Goal: Information Seeking & Learning: Learn about a topic

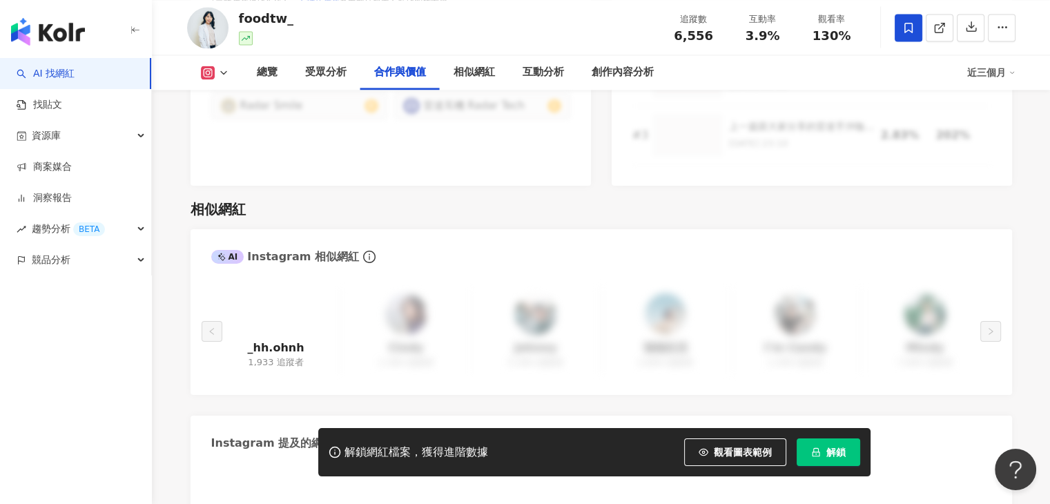
scroll to position [2210, 0]
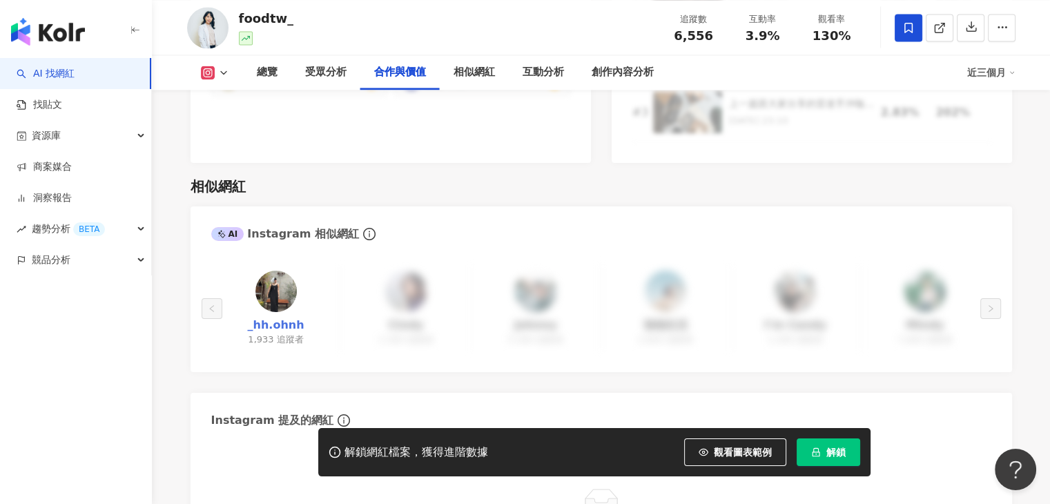
click at [286, 318] on link "_hh.ohnh" at bounding box center [275, 325] width 57 height 15
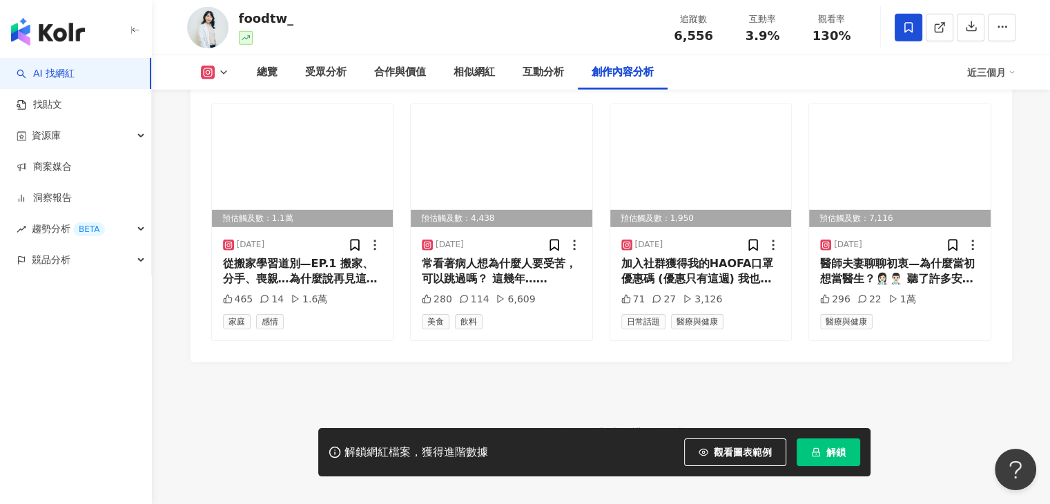
scroll to position [4269, 0]
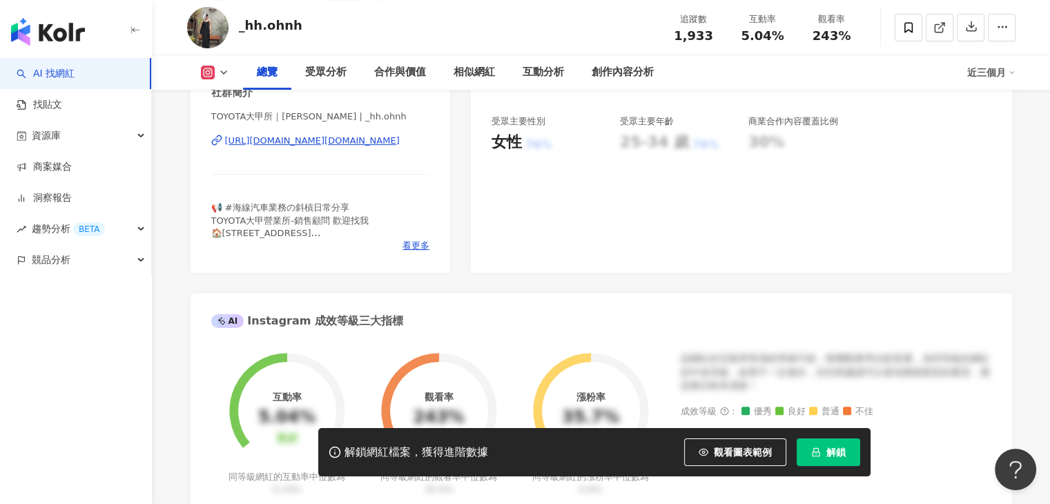
scroll to position [276, 0]
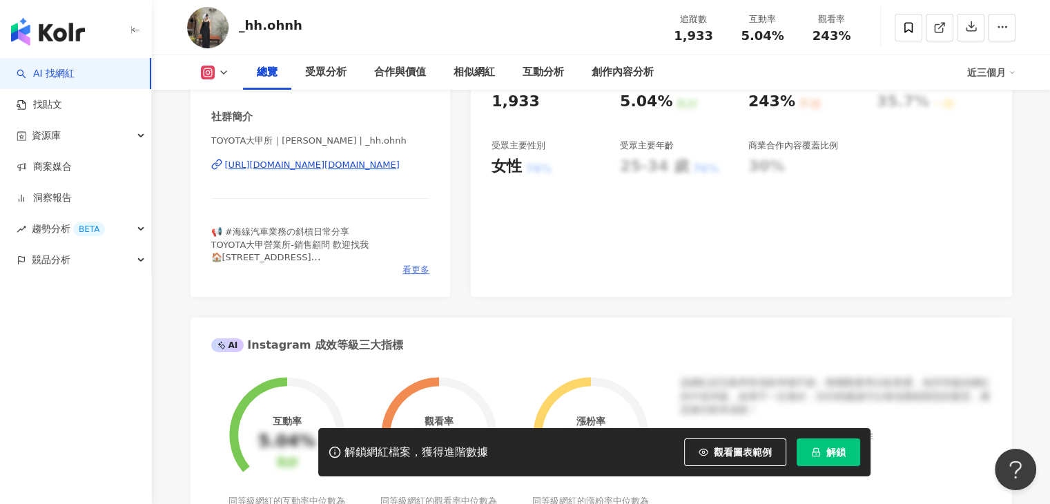
click at [410, 270] on span "看更多" at bounding box center [416, 270] width 27 height 12
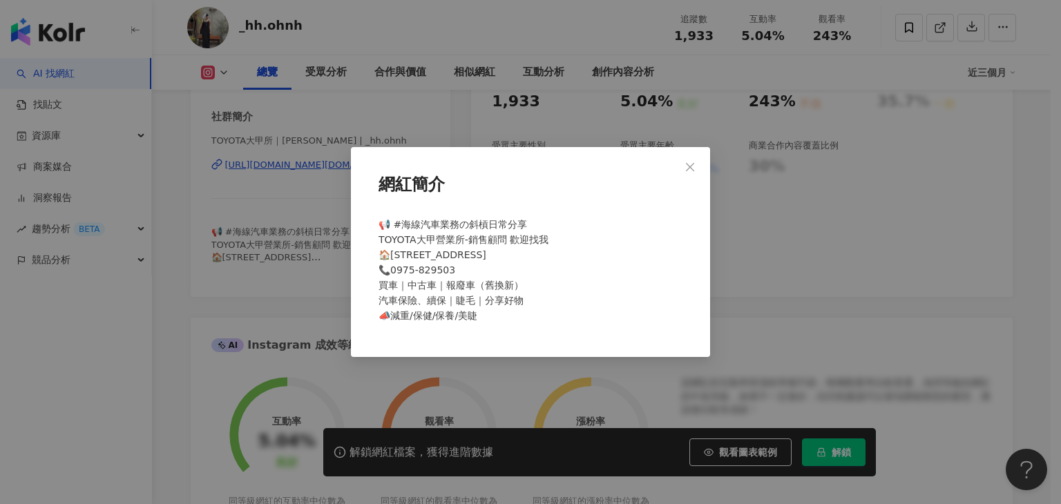
click at [689, 164] on icon "close" at bounding box center [689, 167] width 11 height 11
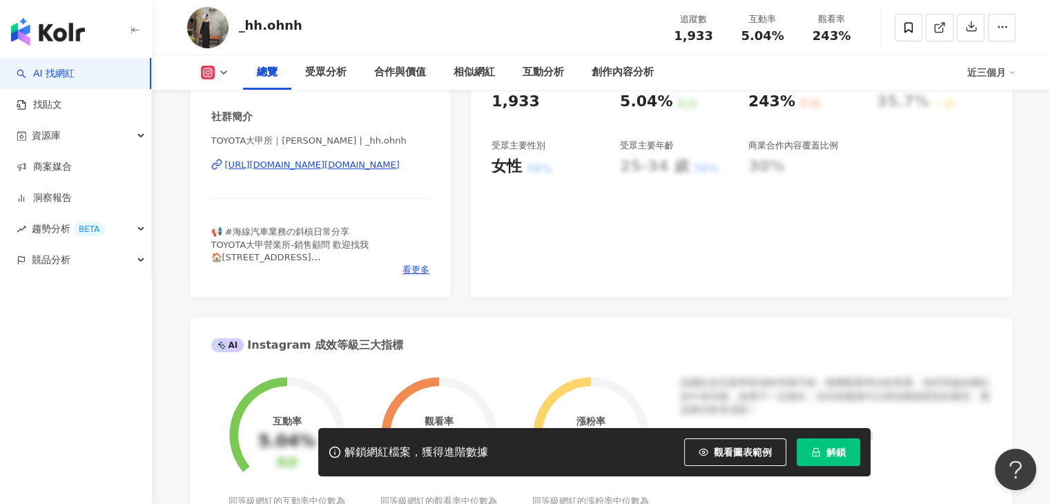
click at [369, 167] on div "https://www.instagram.com/_hh.ohnh/" at bounding box center [312, 165] width 175 height 12
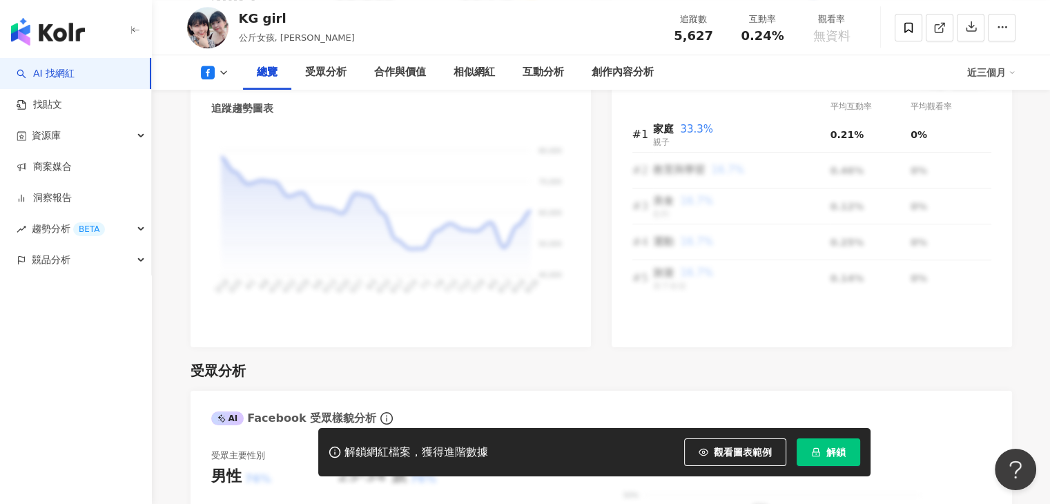
scroll to position [622, 0]
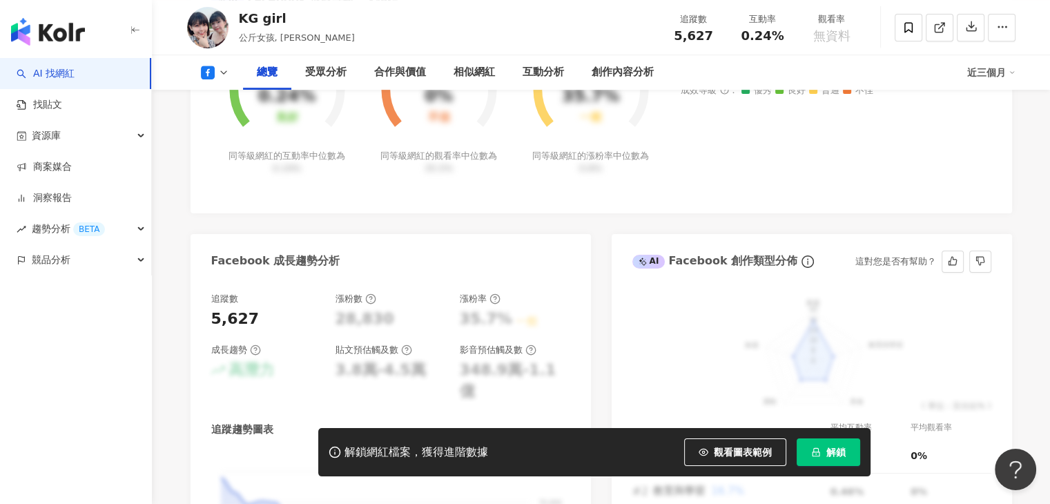
click at [829, 455] on span "解鎖" at bounding box center [836, 452] width 19 height 11
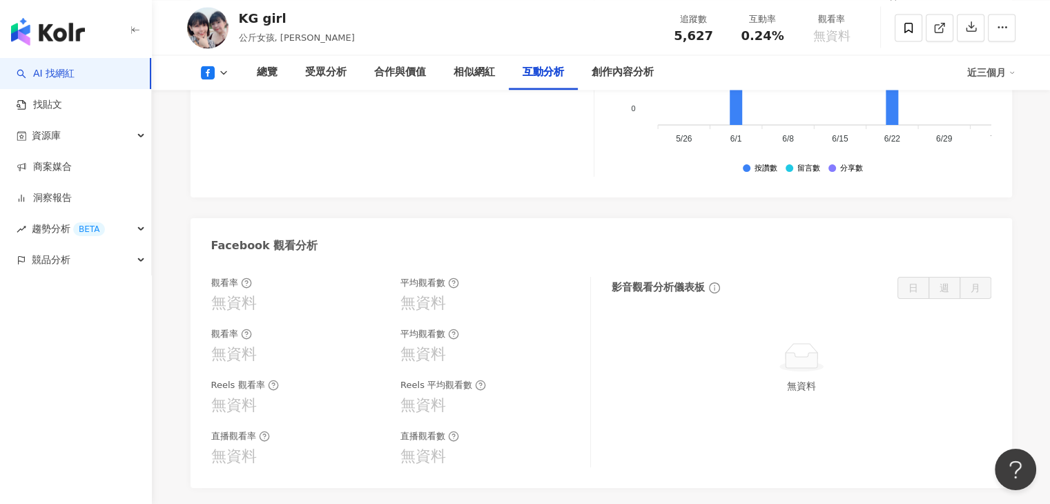
scroll to position [2210, 0]
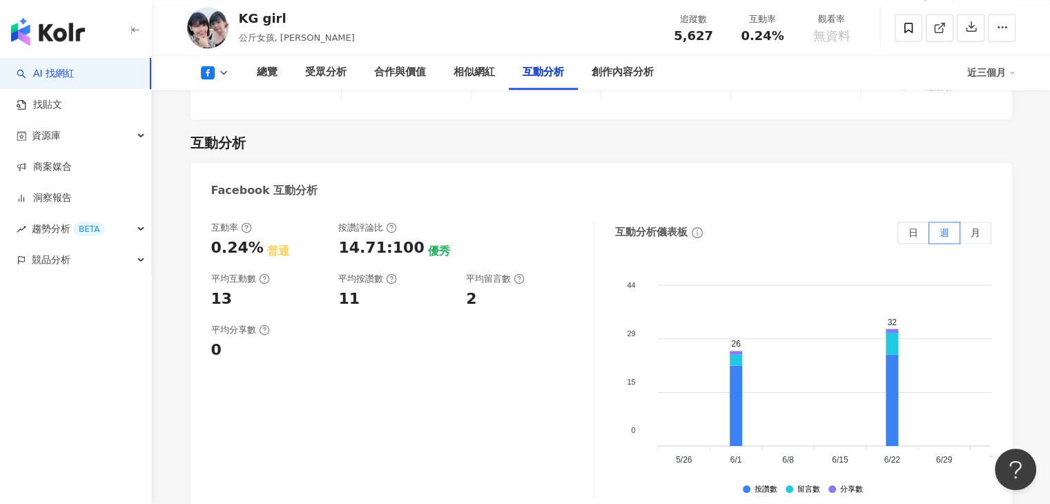
click at [229, 74] on button at bounding box center [215, 73] width 56 height 14
click at [177, 188] on div "總覽 最後更新日期：2025/8/25 近三個月 Facebook 網紅基本資料 性別 女 主要語言 繁體中文 97.7% 網紅類型 親子旅遊 · 親子 · …" at bounding box center [602, 217] width 884 height 4518
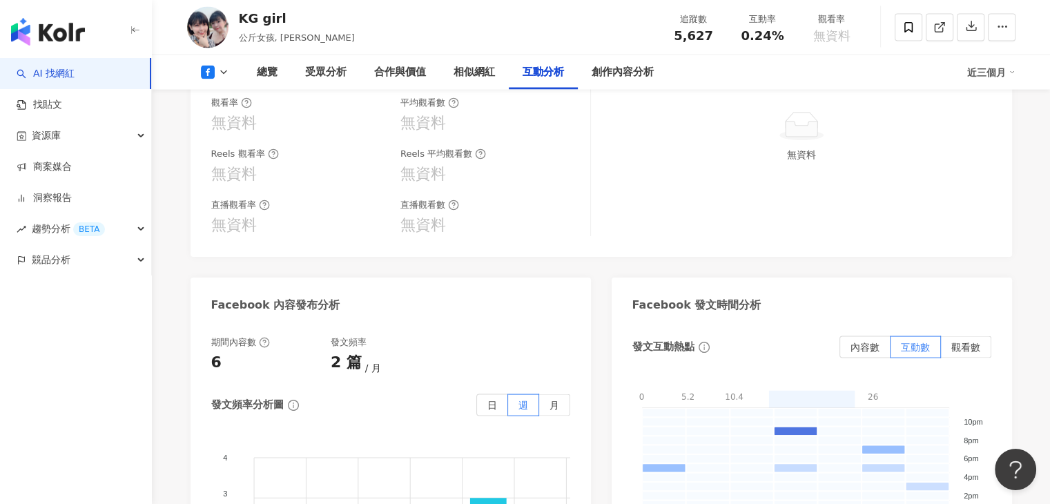
scroll to position [2348, 0]
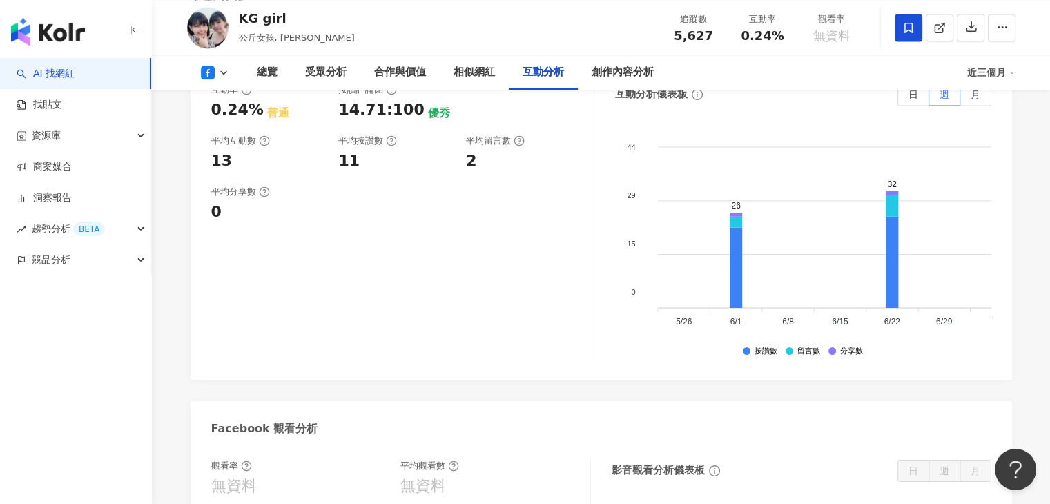
click at [901, 28] on span at bounding box center [909, 28] width 28 height 28
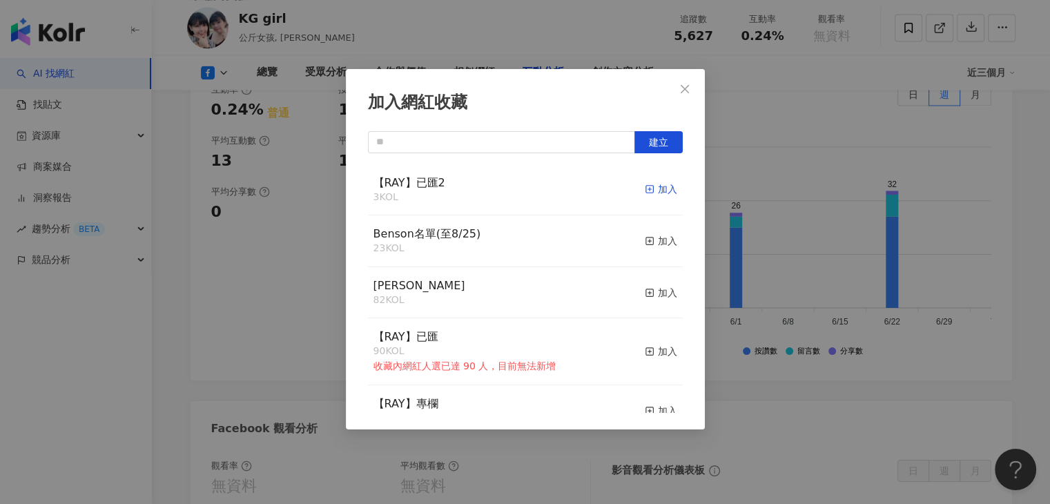
click at [655, 188] on div "加入" at bounding box center [661, 189] width 32 height 15
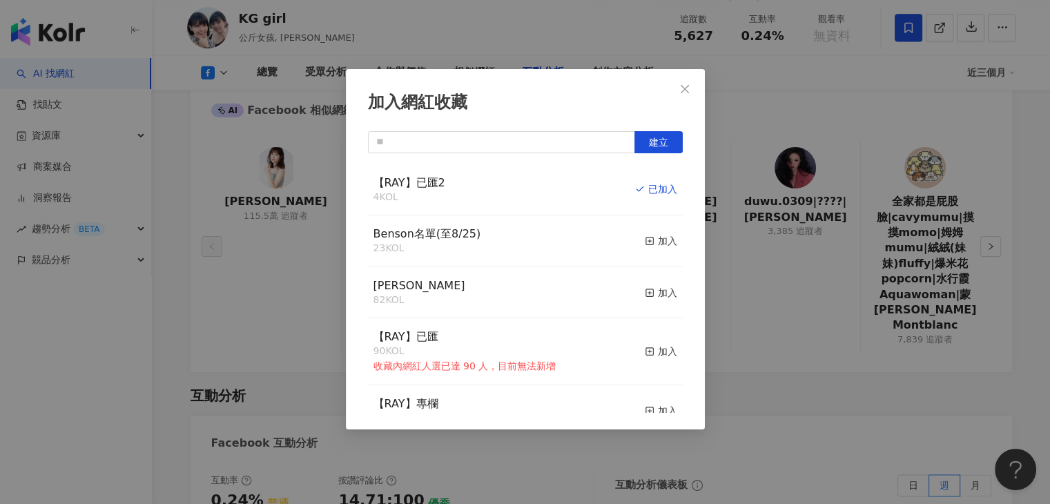
scroll to position [2332, 0]
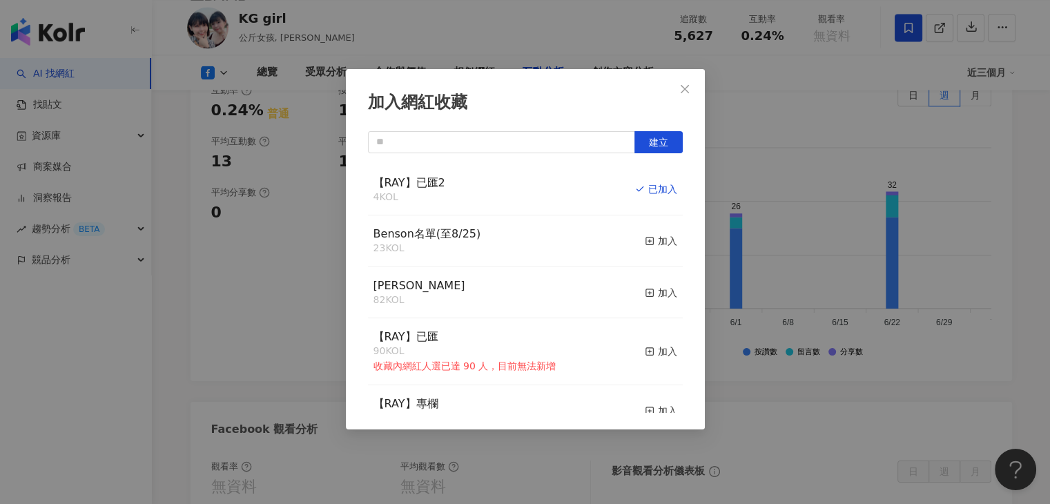
click at [628, 39] on div "加入網紅收藏 建立 【RAY】已匯2 4 KOL 已加入 Benson名單(至8/25) 23 KOL 加入 Monica 82 KOL 加入 【RAY】已匯…" at bounding box center [525, 252] width 1050 height 504
click at [682, 82] on div "加入網紅收藏 建立 【RAY】已匯2 4 KOL 已加入 Benson名單(至8/25) 23 KOL 加入 Monica 82 KOL 加入 【RAY】已匯…" at bounding box center [525, 252] width 1050 height 504
click at [682, 91] on div "加入網紅收藏 建立 【RAY】已匯2 4 KOL 已加入 Benson名單(至8/25) 23 KOL 加入 Monica 82 KOL 加入 【RAY】已匯…" at bounding box center [525, 252] width 1050 height 504
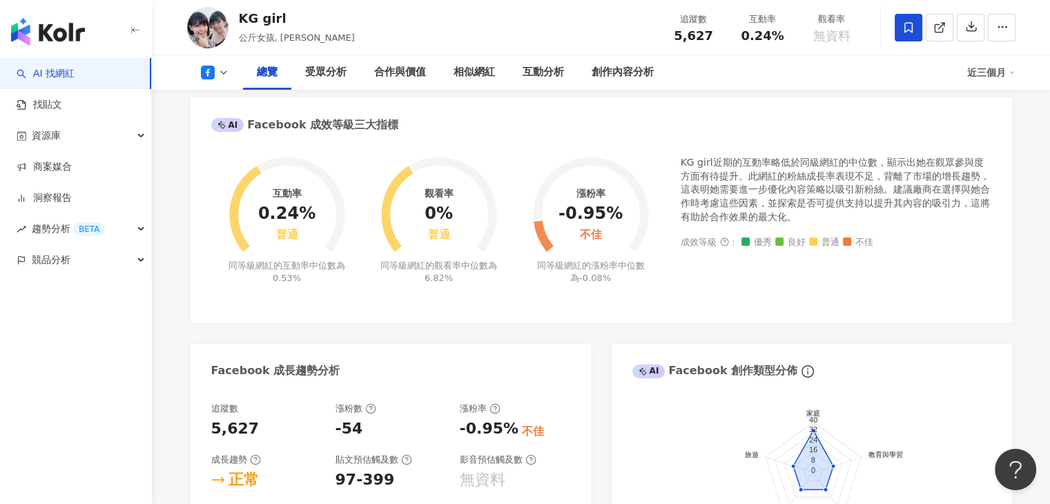
scroll to position [329, 0]
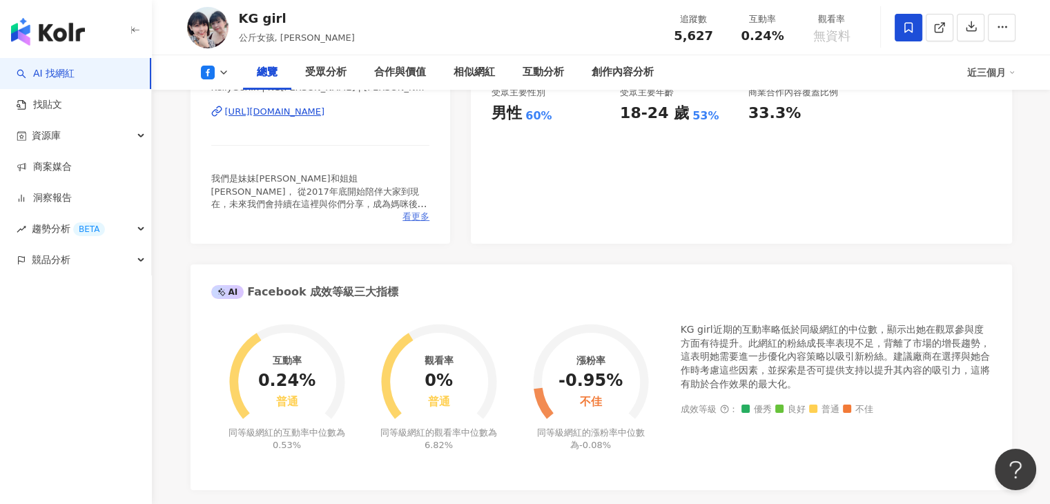
click at [406, 211] on span "看更多" at bounding box center [416, 217] width 27 height 12
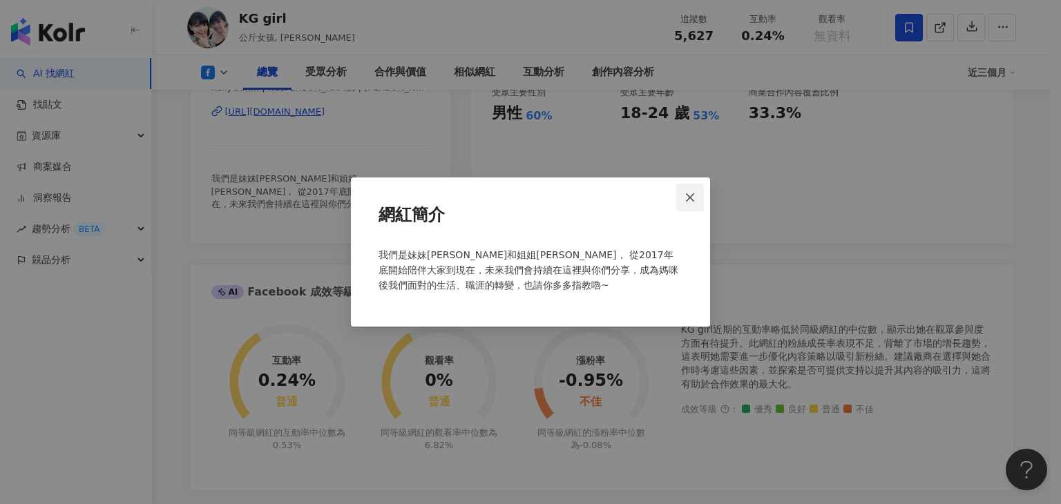
click at [686, 195] on icon "close" at bounding box center [689, 197] width 11 height 11
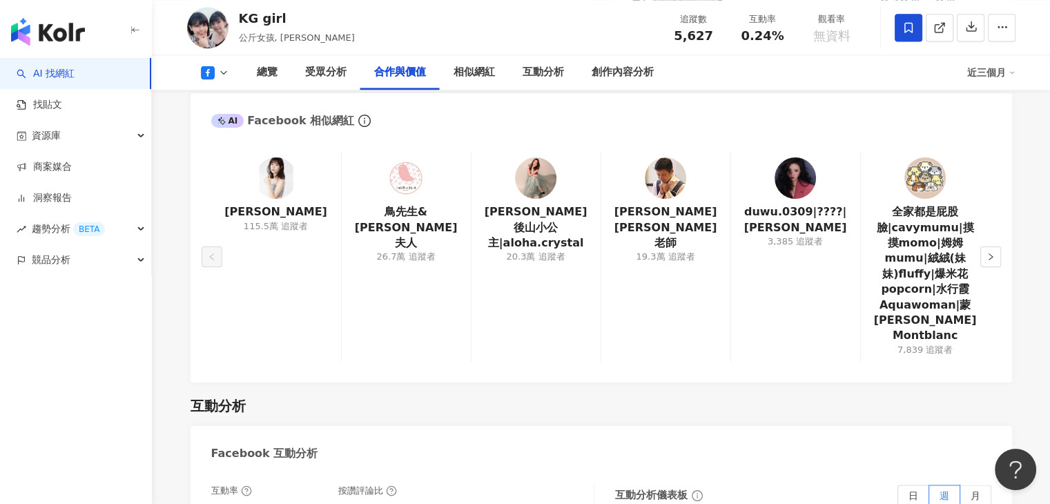
scroll to position [2056, 0]
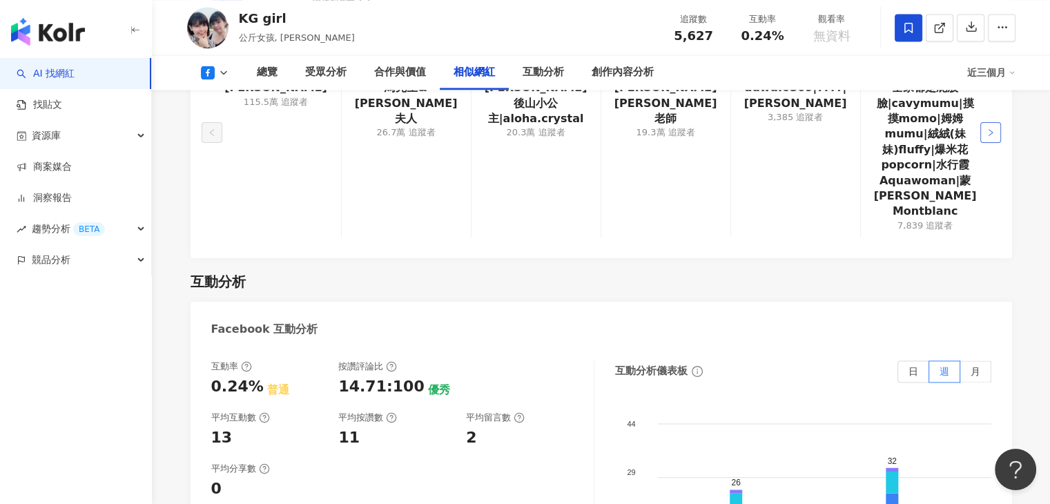
click at [999, 122] on button "button" at bounding box center [991, 132] width 21 height 21
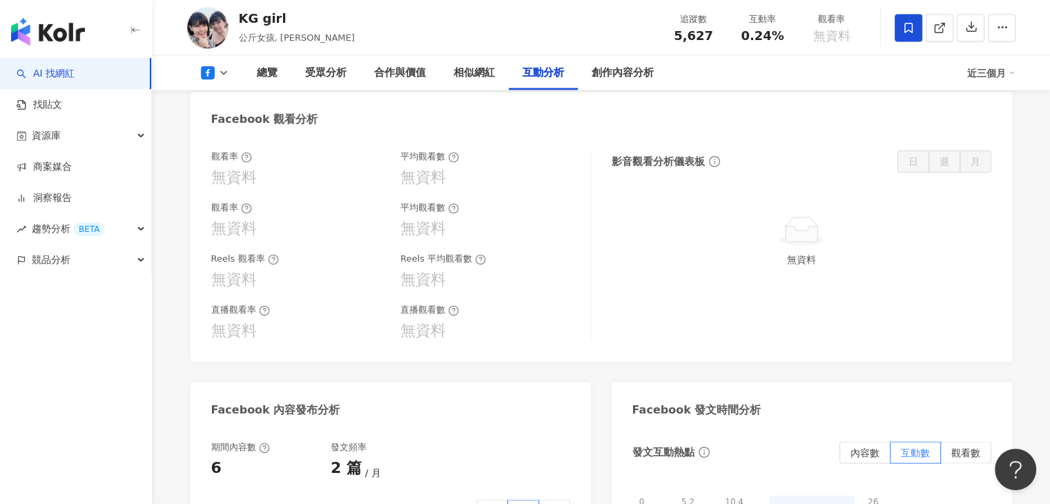
scroll to position [2746, 0]
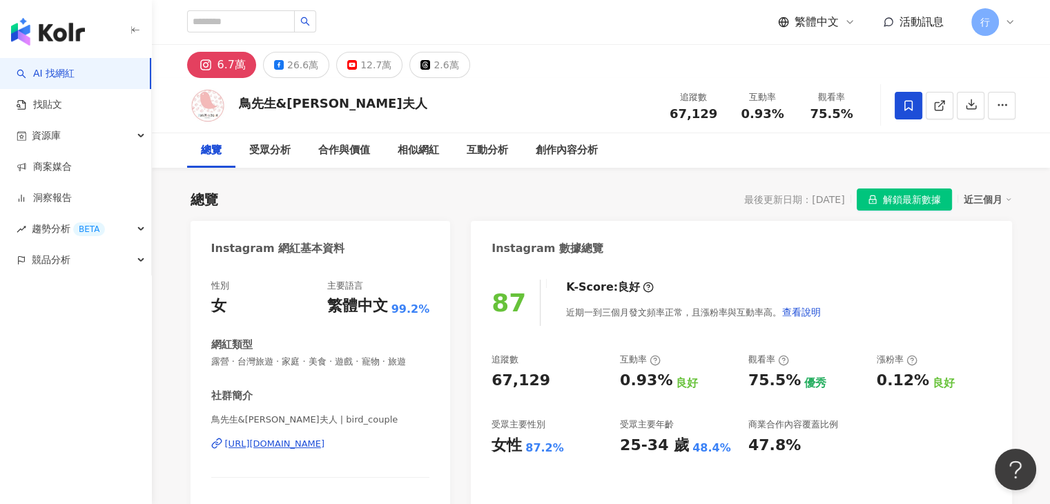
click at [610, 193] on div "總覽 最後更新日期：2025/8/23 解鎖最新數據 近三個月" at bounding box center [602, 200] width 822 height 22
click at [902, 98] on span at bounding box center [909, 106] width 28 height 28
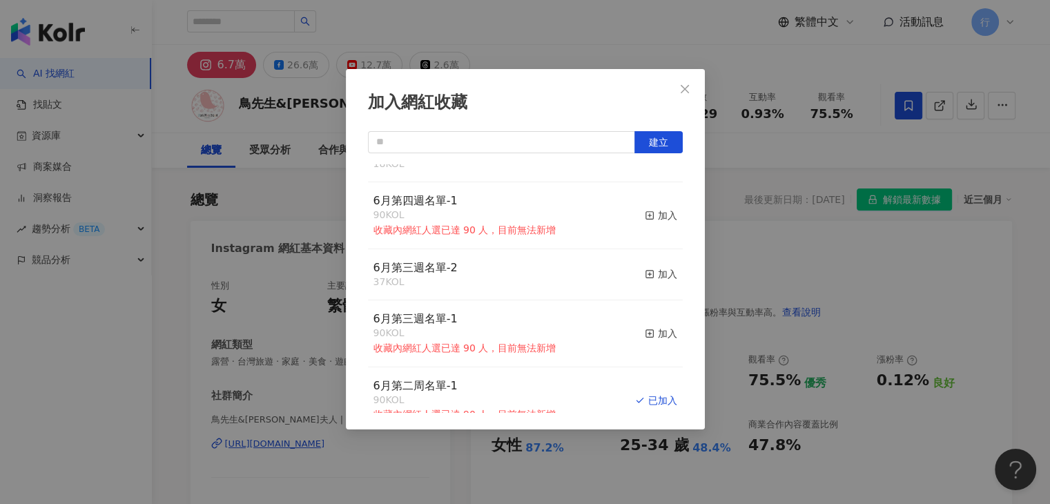
scroll to position [905, 0]
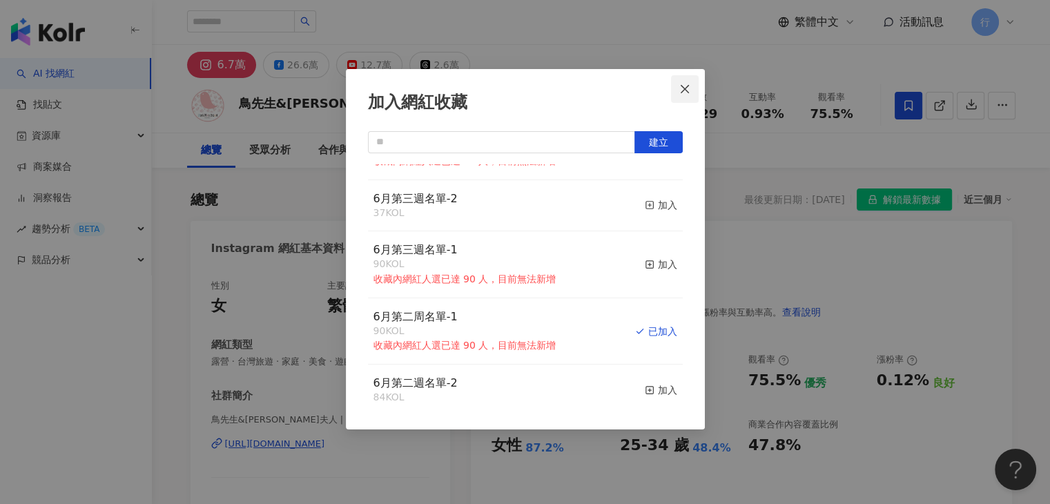
click at [685, 84] on icon "close" at bounding box center [685, 89] width 11 height 11
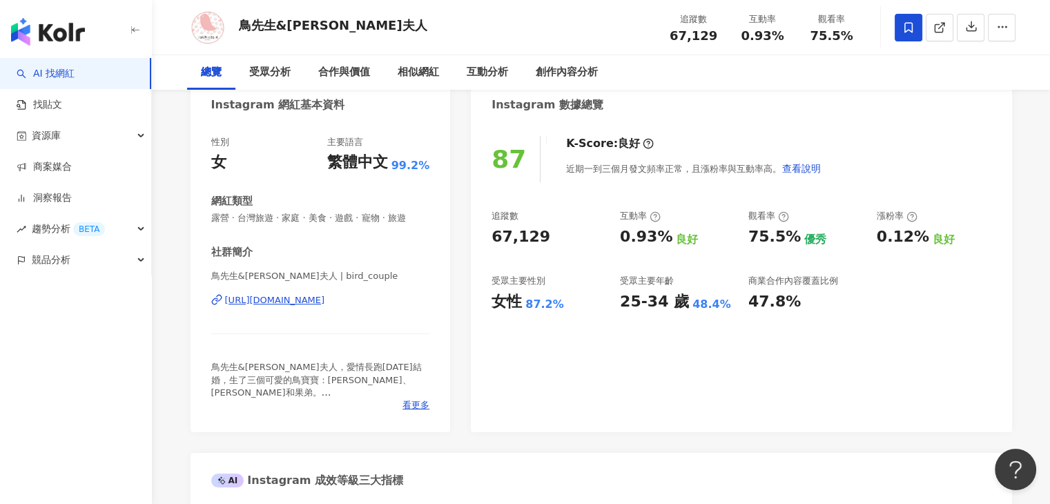
scroll to position [0, 0]
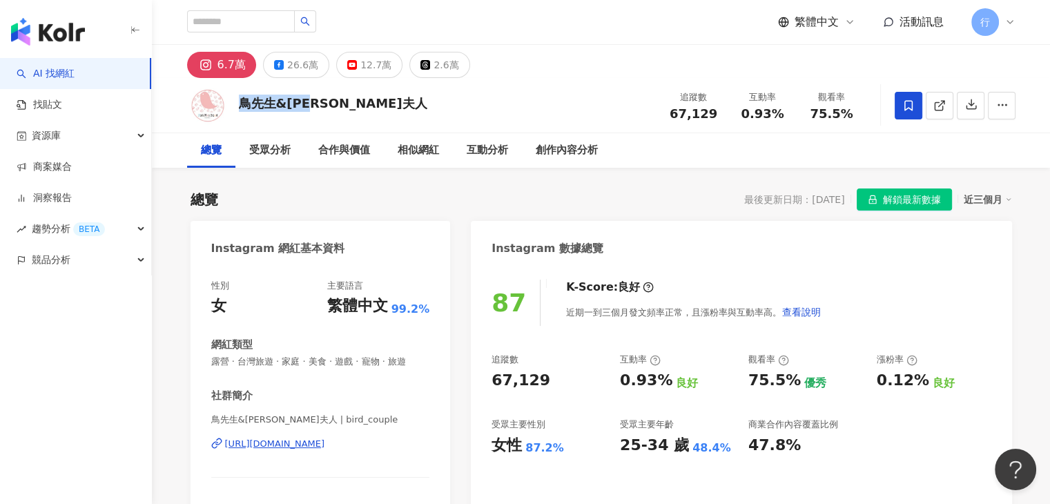
drag, startPoint x: 352, startPoint y: 110, endPoint x: 239, endPoint y: 112, distance: 112.6
click at [239, 112] on div "鳥先生&鳥夫人 追蹤數 67,129 互動率 0.93% 觀看率 75.5%" at bounding box center [602, 105] width 884 height 55
copy div "鳥先生&鳥夫人"
click at [295, 22] on input "search" at bounding box center [241, 21] width 108 height 22
paste input "********"
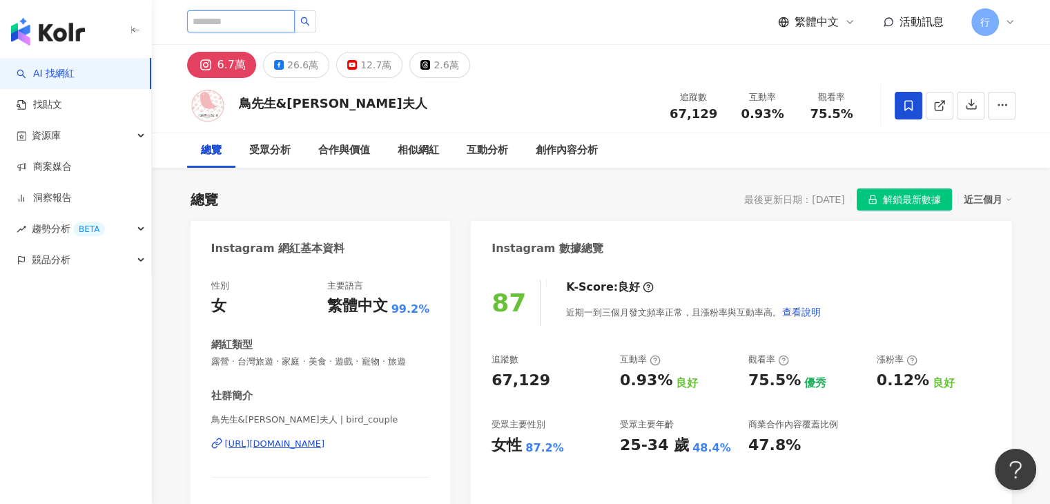
type input "********"
click at [311, 23] on icon "loading" at bounding box center [304, 21] width 12 height 12
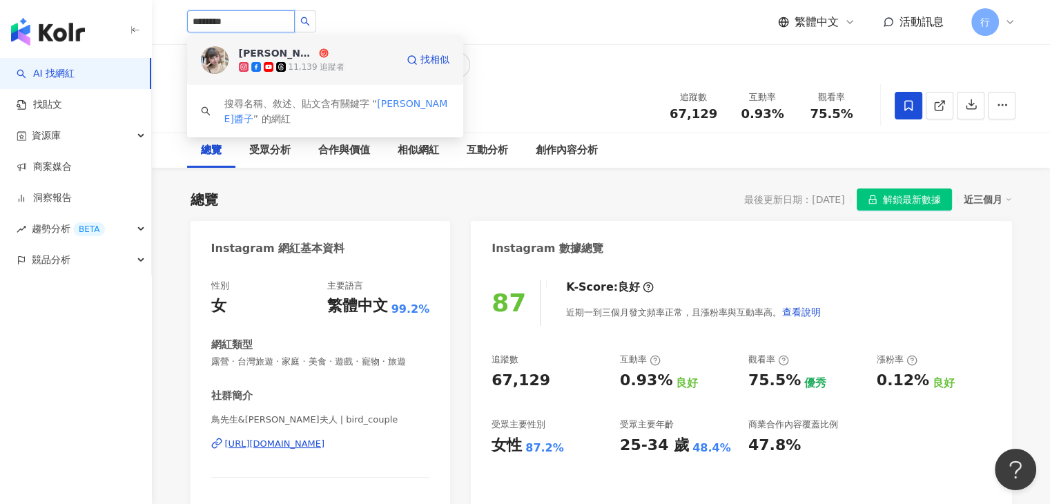
click at [291, 54] on span "Kelly奈醬子" at bounding box center [284, 53] width 90 height 14
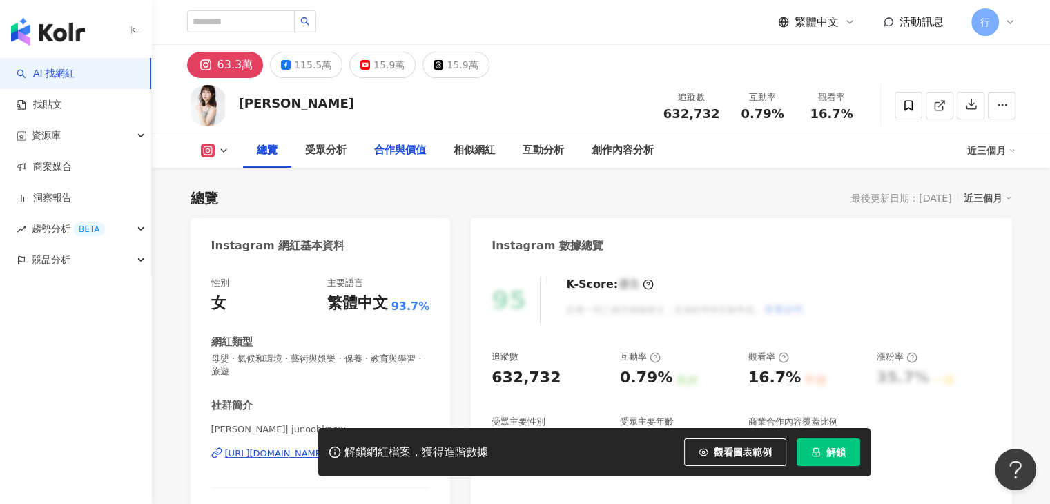
scroll to position [276, 0]
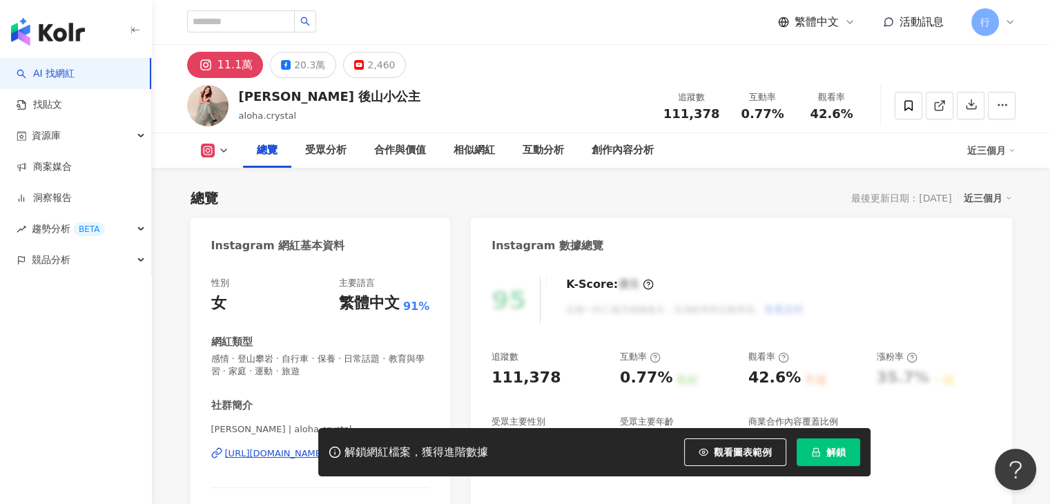
scroll to position [207, 0]
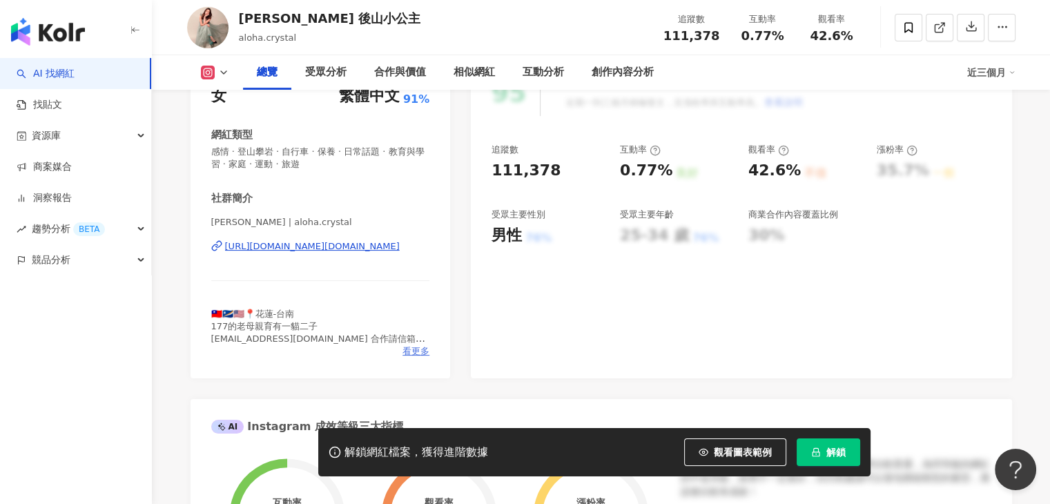
click at [423, 349] on span "看更多" at bounding box center [416, 351] width 27 height 12
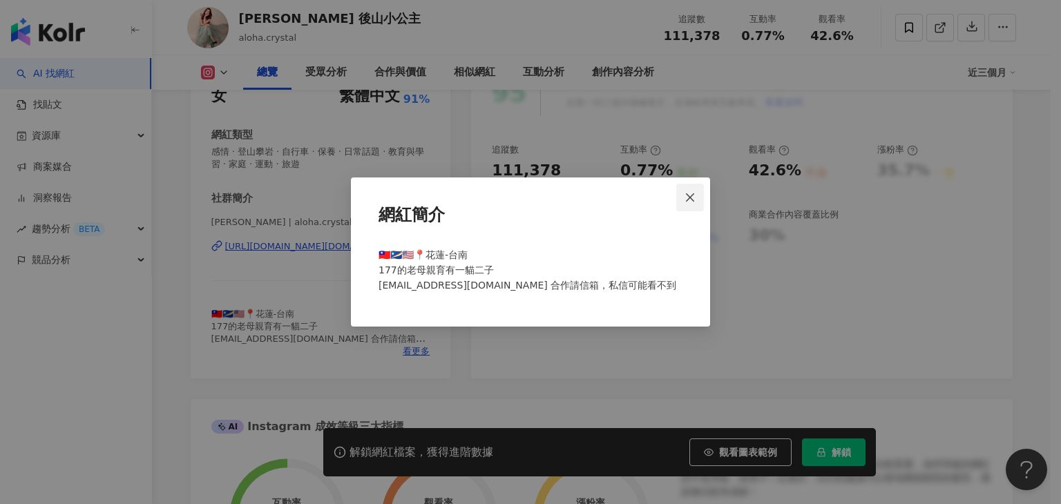
click at [689, 192] on icon "close" at bounding box center [689, 197] width 11 height 11
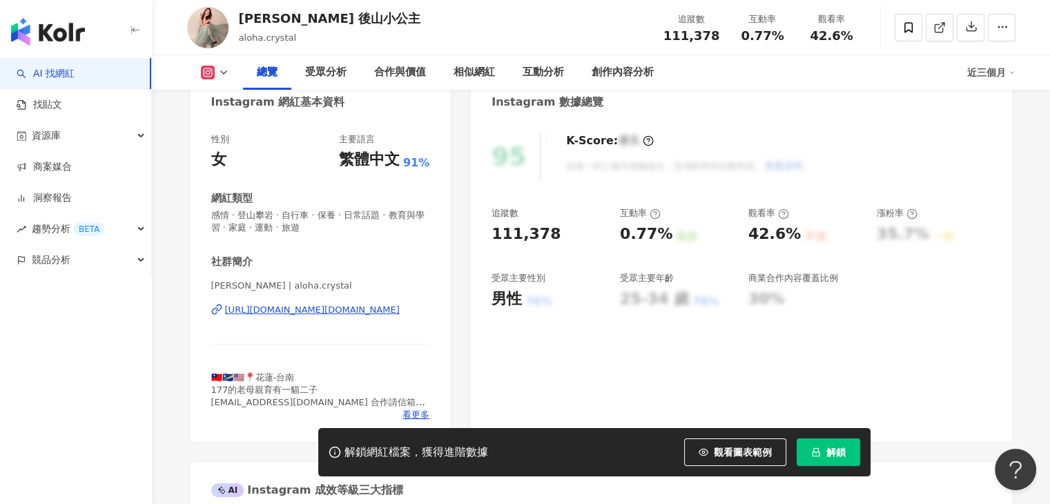
scroll to position [69, 0]
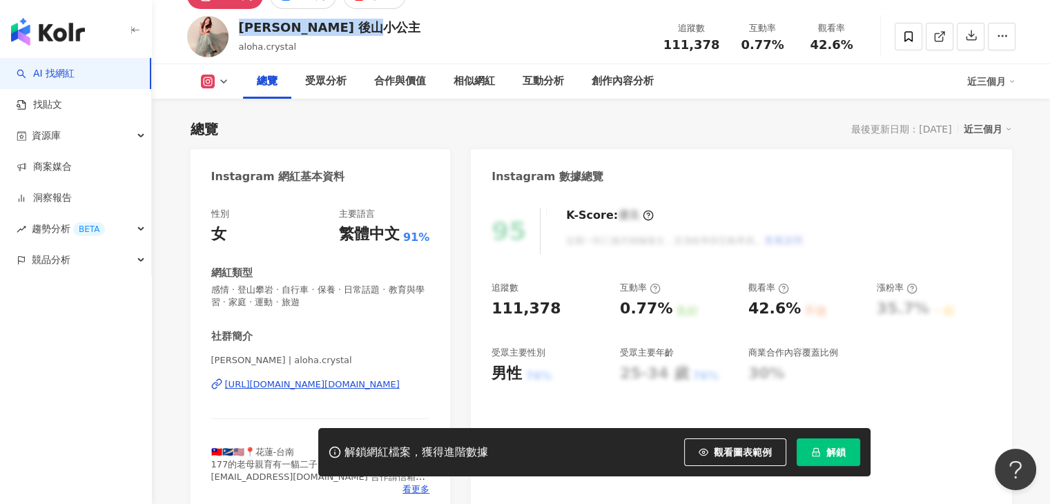
drag, startPoint x: 239, startPoint y: 34, endPoint x: 339, endPoint y: 28, distance: 100.3
click at [339, 28] on div "[PERSON_NAME] 後山小公主" at bounding box center [330, 27] width 182 height 17
drag, startPoint x: 345, startPoint y: 26, endPoint x: 398, endPoint y: 28, distance: 52.5
click at [398, 28] on div "[PERSON_NAME] 後山小公主" at bounding box center [330, 27] width 182 height 17
drag, startPoint x: 410, startPoint y: 27, endPoint x: 346, endPoint y: 26, distance: 64.2
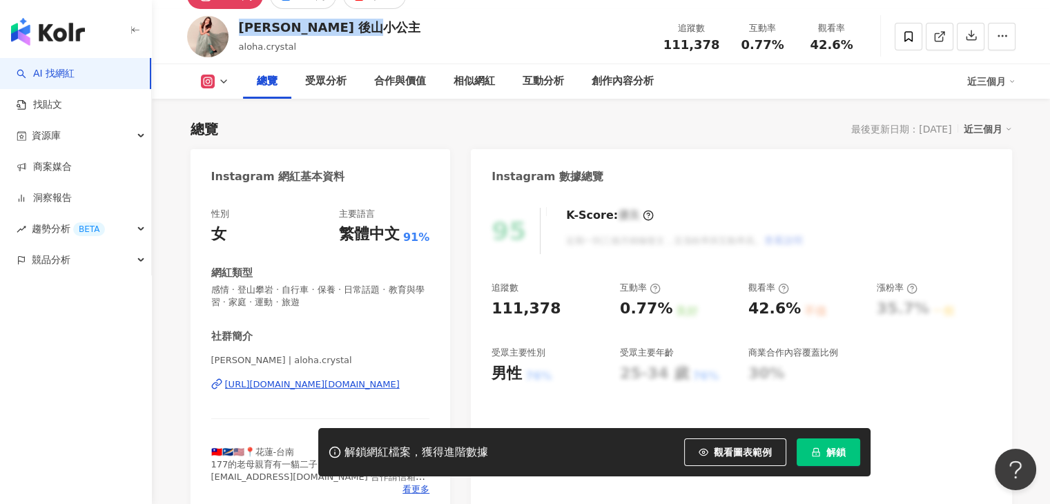
click at [346, 26] on div "[PERSON_NAME] 後山小公主 [PERSON_NAME].crystal 追蹤數 111,378 互動率 0.77% 觀看率 42.6%" at bounding box center [602, 36] width 884 height 55
copy div "後山小公主"
click at [469, 50] on div "[PERSON_NAME] 後山小公主 [PERSON_NAME].crystal 追蹤數 111,378 互動率 0.77% 觀看率 42.6%" at bounding box center [602, 36] width 884 height 55
drag, startPoint x: 239, startPoint y: 28, endPoint x: 340, endPoint y: 32, distance: 100.9
click at [340, 32] on div "[PERSON_NAME] 後山小公主" at bounding box center [330, 27] width 182 height 17
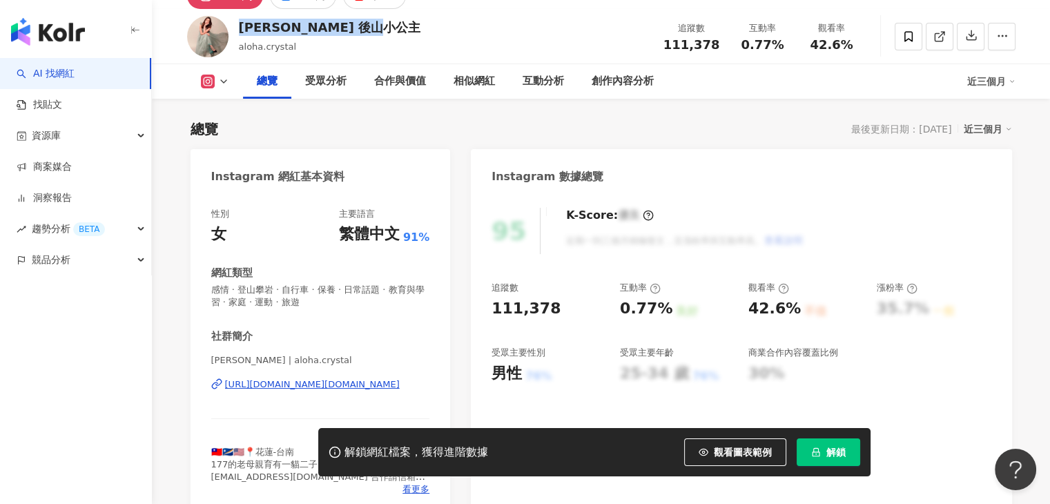
copy div "[PERSON_NAME]"
click at [394, 42] on div "aloha.crystal" at bounding box center [330, 47] width 182 height 14
click at [240, 26] on div "[PERSON_NAME] 後山小公主" at bounding box center [330, 27] width 182 height 17
drag, startPoint x: 240, startPoint y: 28, endPoint x: 401, endPoint y: 33, distance: 161.0
click at [401, 33] on div "[PERSON_NAME] 後山小公主" at bounding box center [330, 27] width 182 height 17
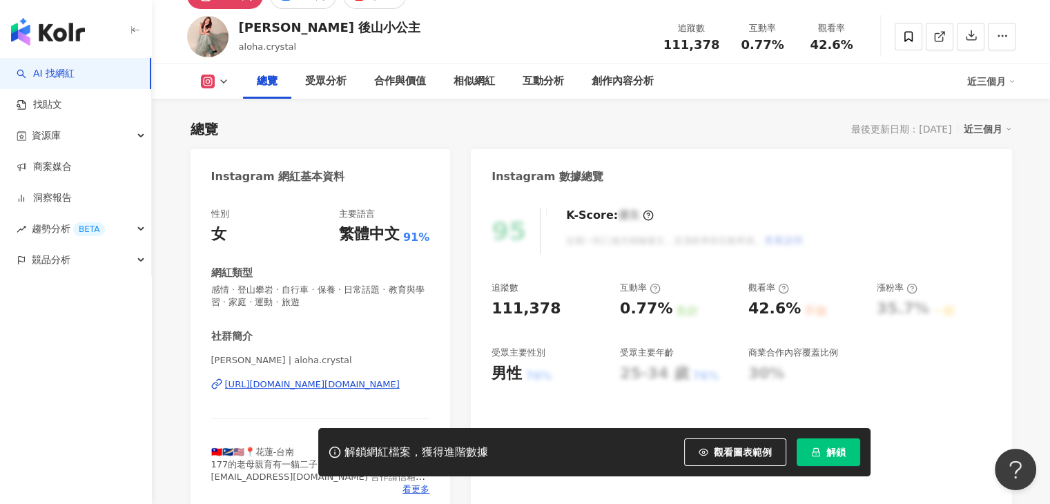
copy div "[PERSON_NAME] 後山小公主"
click at [909, 29] on span at bounding box center [909, 37] width 28 height 28
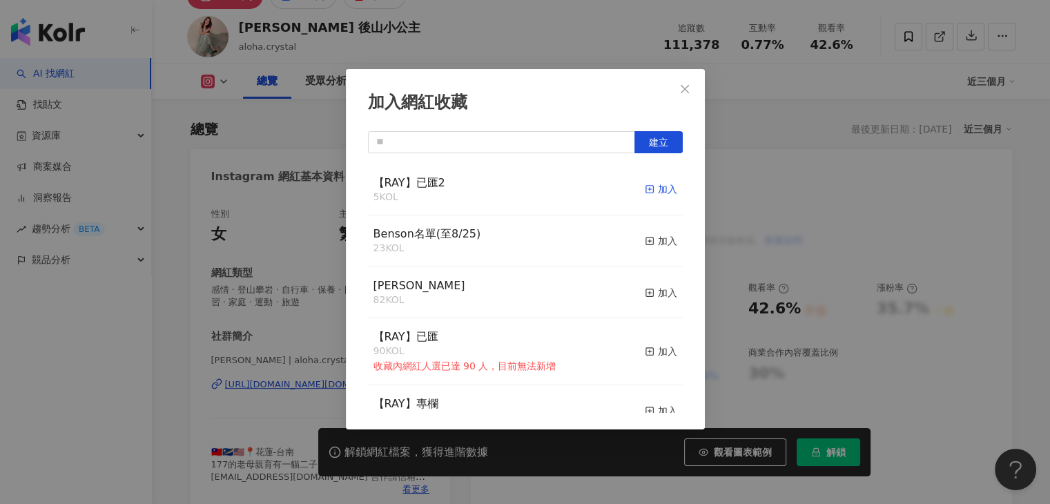
click at [657, 191] on div "加入" at bounding box center [661, 189] width 32 height 15
click at [687, 81] on button "Close" at bounding box center [685, 89] width 28 height 28
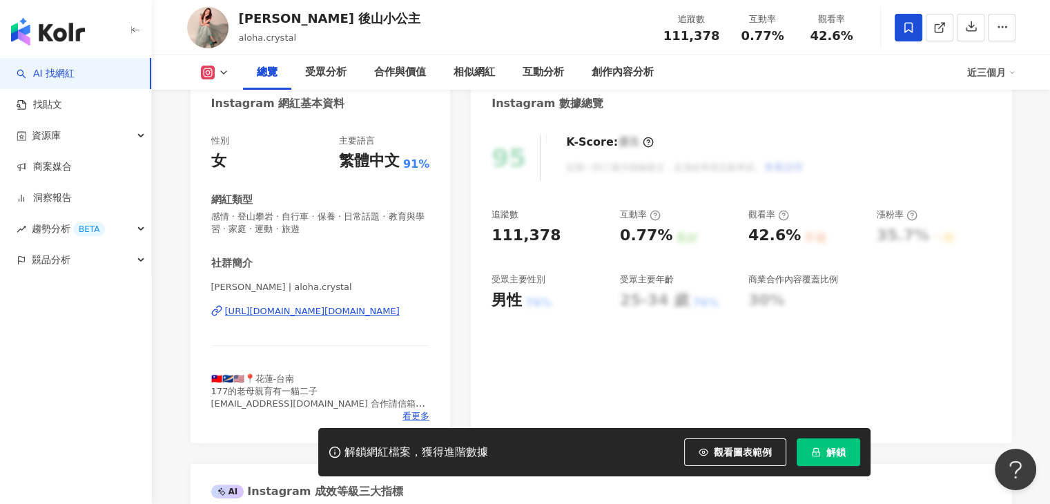
scroll to position [138, 0]
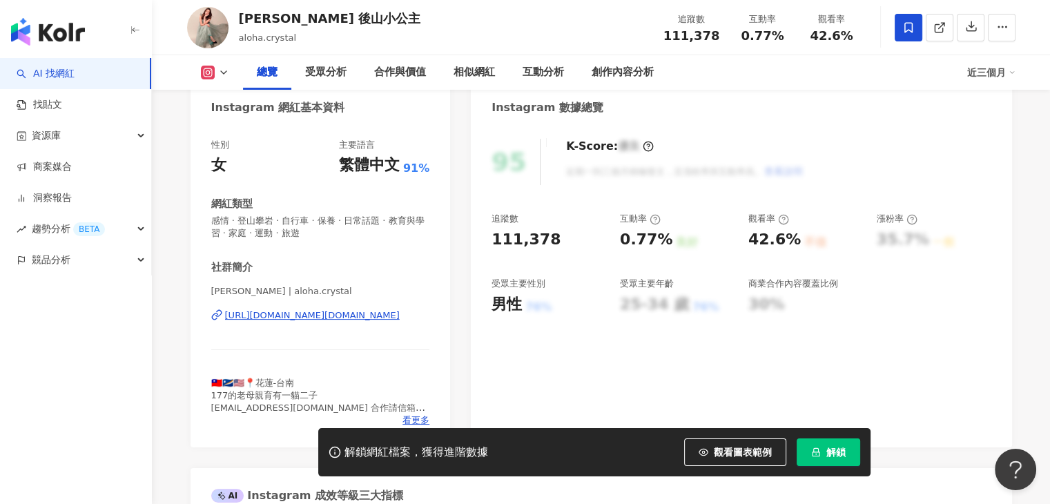
click at [421, 20] on div "Crystal Chu Yang 後山小公主 aloha.crystal 追蹤數 111,378 互動率 0.77% 觀看率 42.6%" at bounding box center [602, 27] width 884 height 55
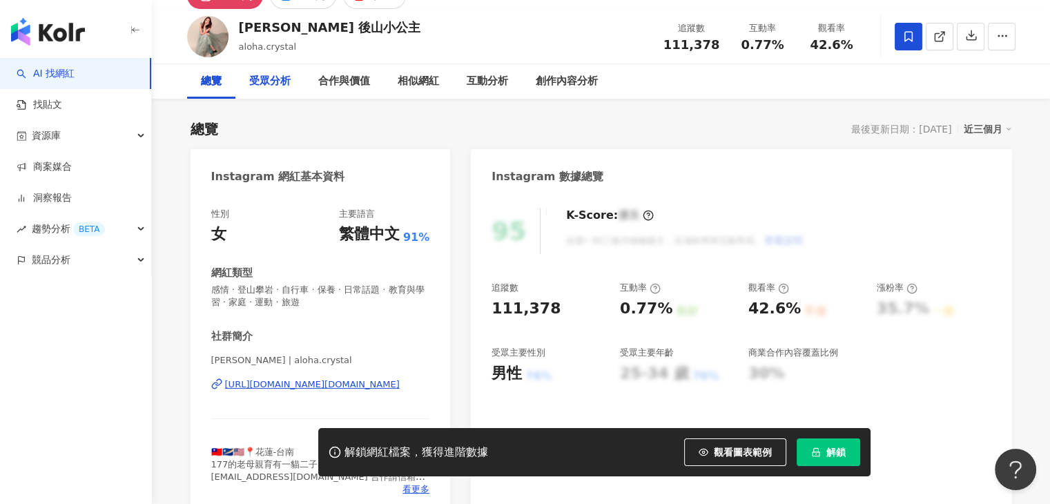
scroll to position [0, 0]
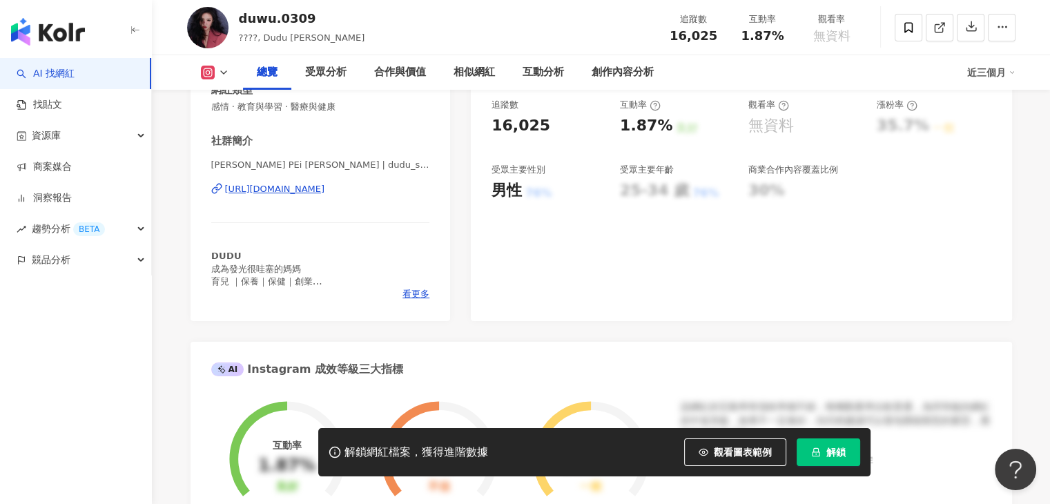
scroll to position [276, 0]
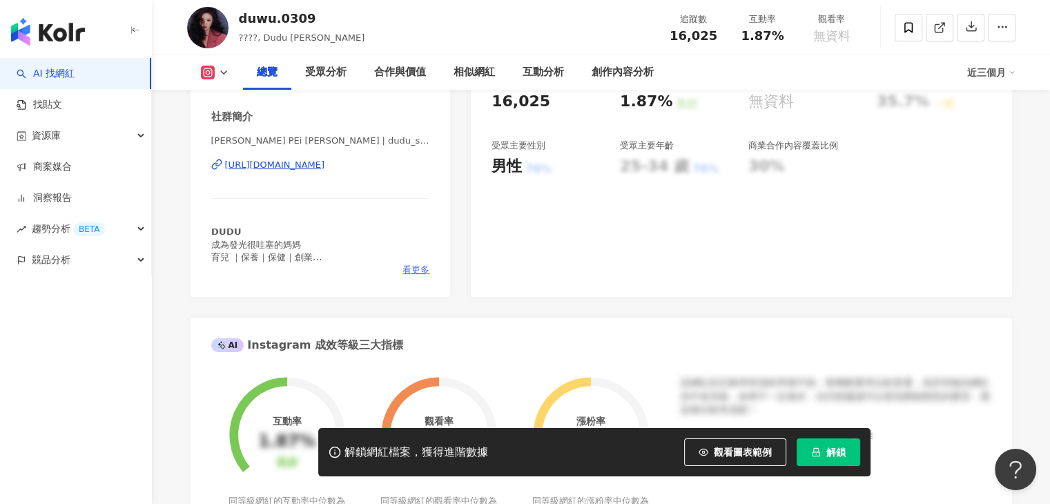
click at [413, 267] on span "看更多" at bounding box center [416, 270] width 27 height 12
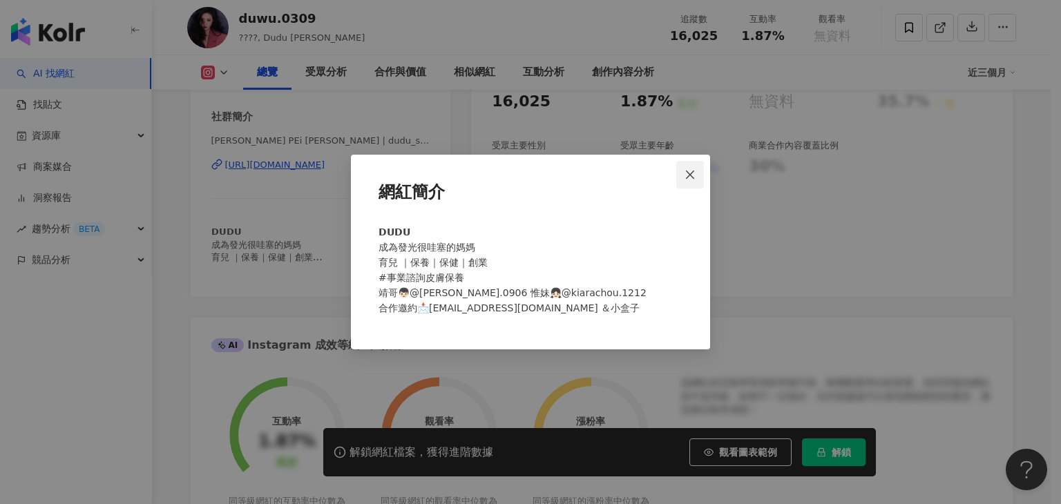
click at [697, 176] on span "Close" at bounding box center [690, 174] width 28 height 11
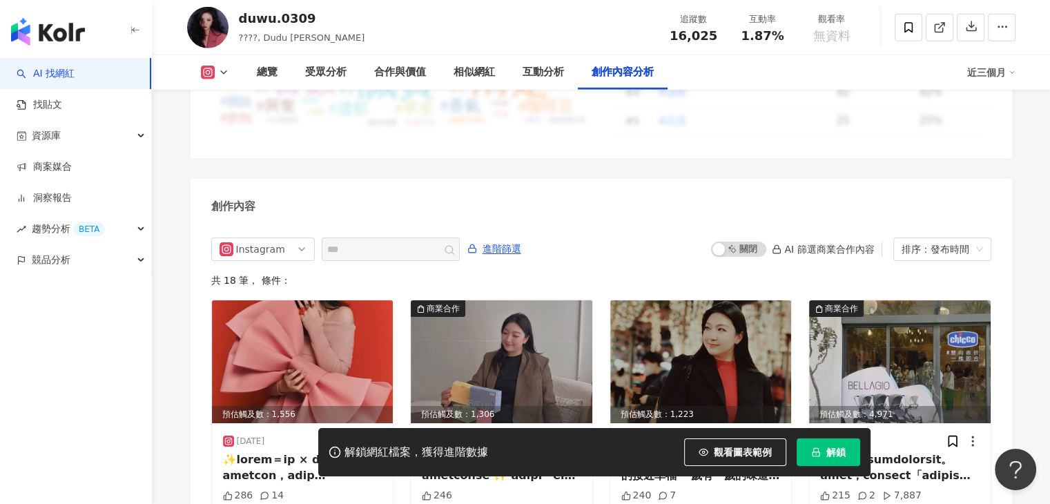
scroll to position [4297, 0]
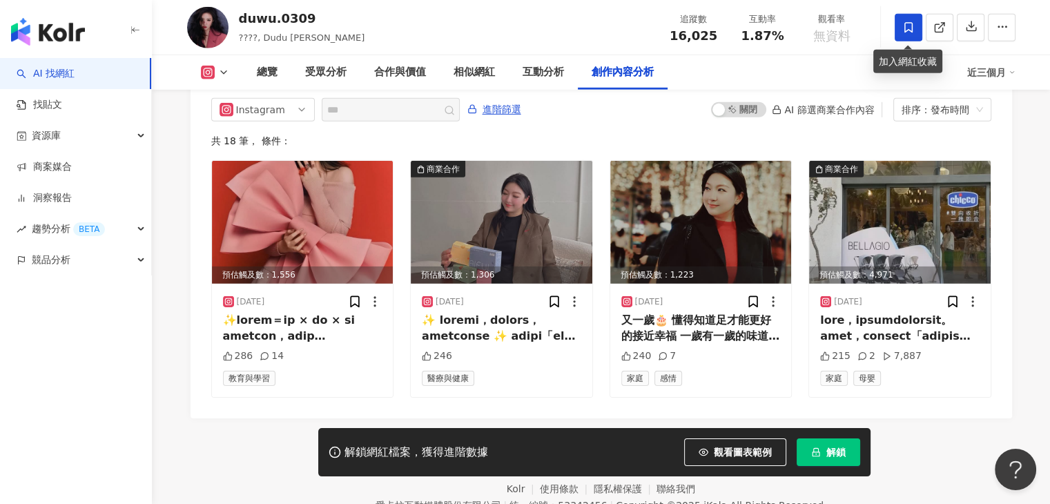
click at [904, 17] on span at bounding box center [909, 28] width 28 height 28
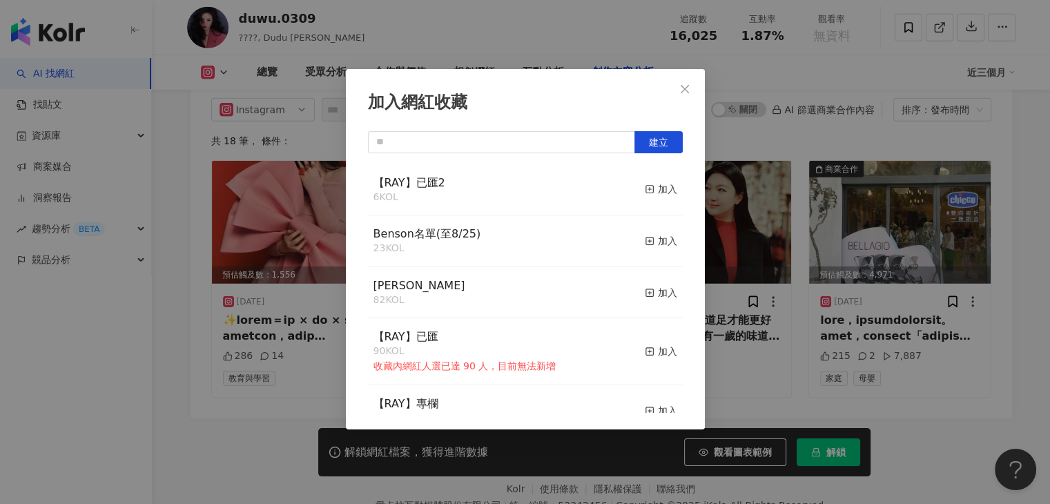
scroll to position [69, 0]
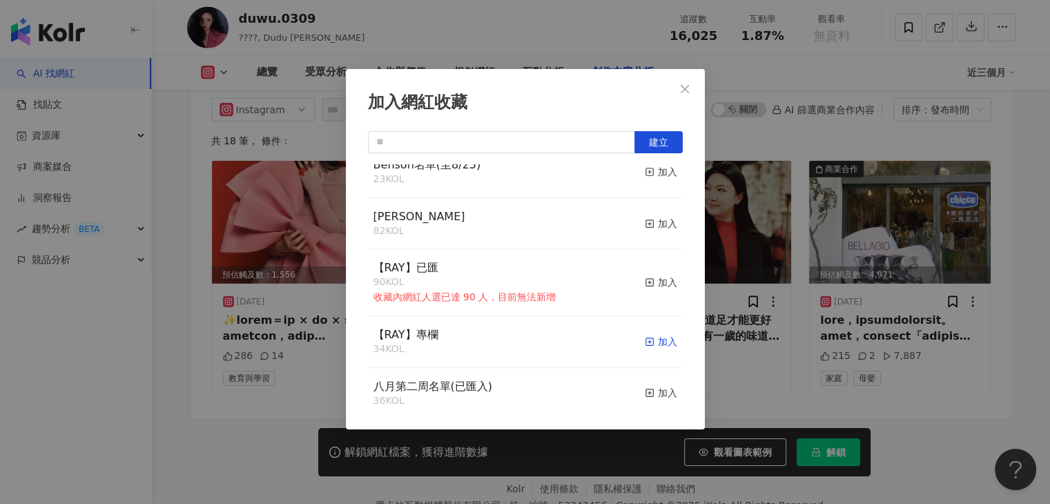
click at [652, 345] on div "加入" at bounding box center [661, 341] width 32 height 15
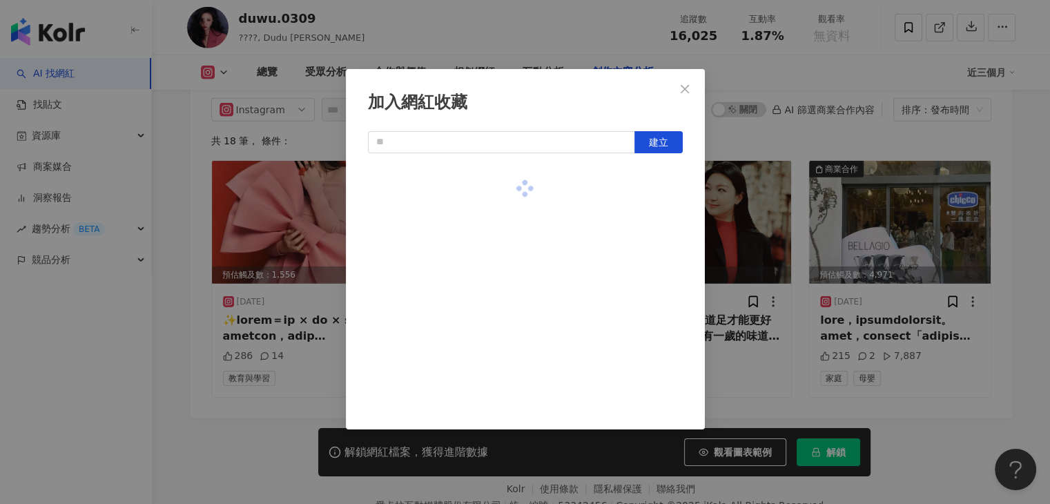
scroll to position [0, 0]
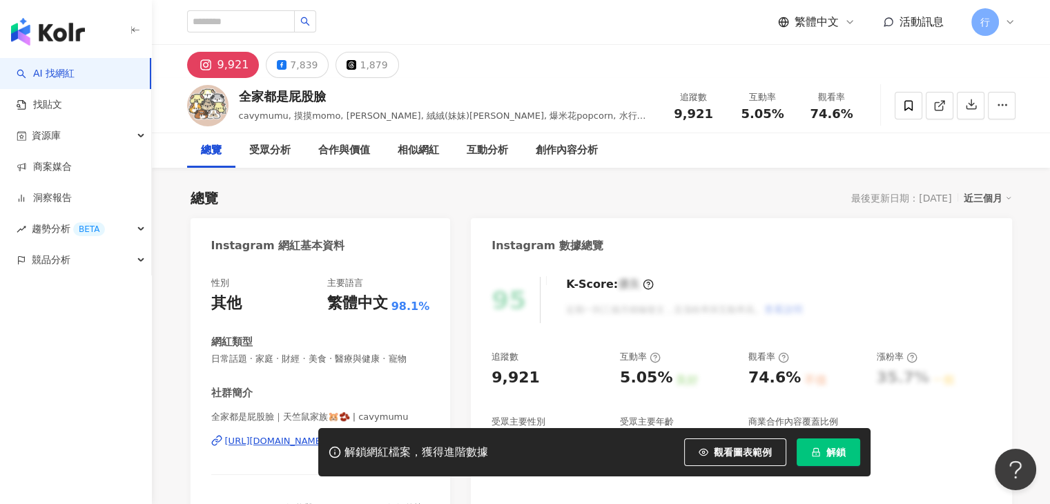
click at [869, 263] on div "95 K-Score : 優良 近期一到三個月積極發文，且漲粉率與互動率高。 查看說明 追蹤數 9,921 互動率 5.05% 良好 觀看率 74.6% 不佳…" at bounding box center [741, 418] width 541 height 310
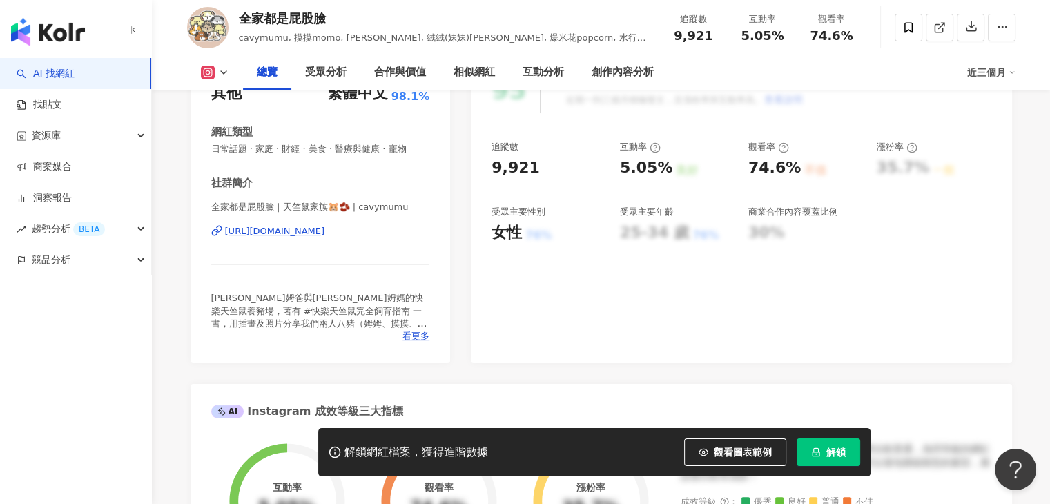
scroll to position [276, 0]
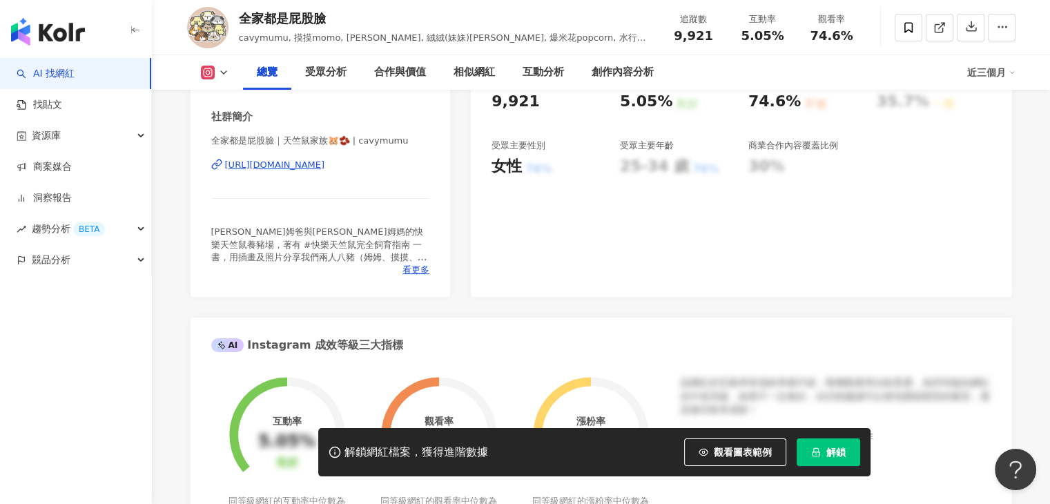
click at [414, 276] on div "性別 其他 主要語言 繁體中文 98.1% 網紅類型 日常話題 · 家庭 · 財經 · 美食 · 醫療與健康 · 寵物 社群簡介 全家都是屁股臉｜天竺鼠家族🐹…" at bounding box center [321, 142] width 260 height 310
click at [417, 269] on span "看更多" at bounding box center [416, 270] width 27 height 12
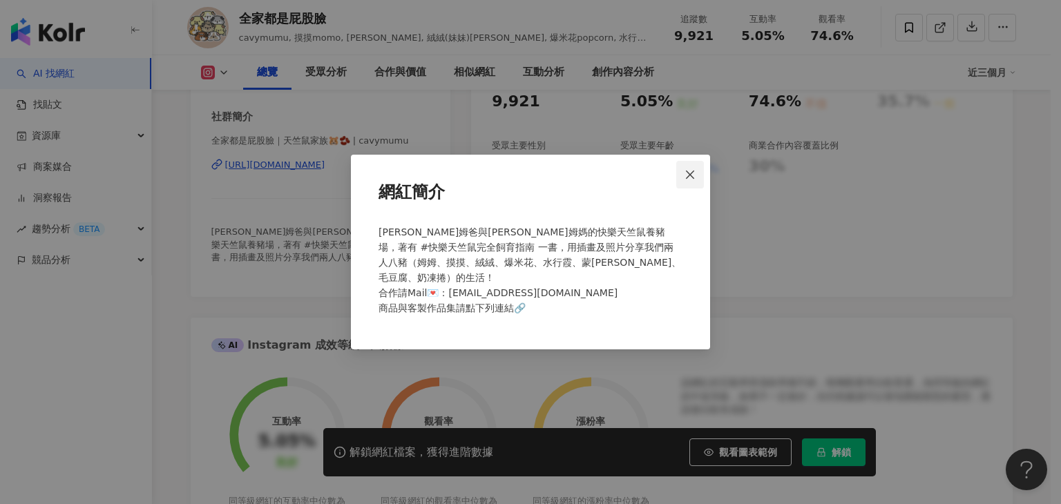
click at [695, 180] on icon "close" at bounding box center [689, 174] width 11 height 11
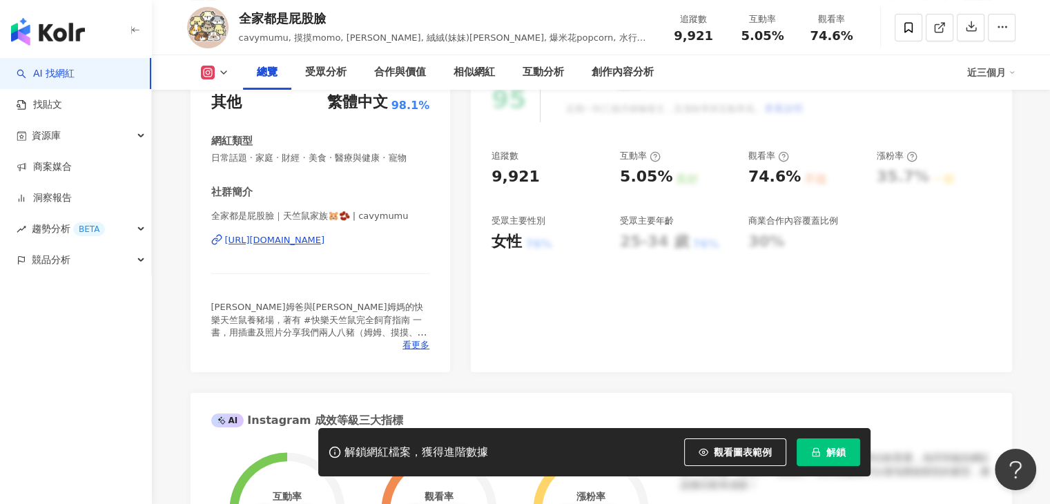
scroll to position [18, 0]
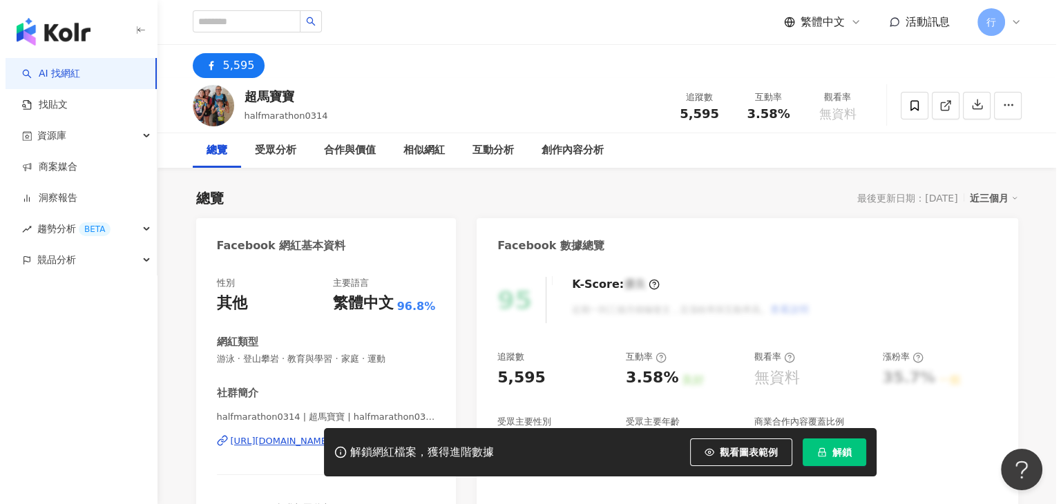
scroll to position [276, 0]
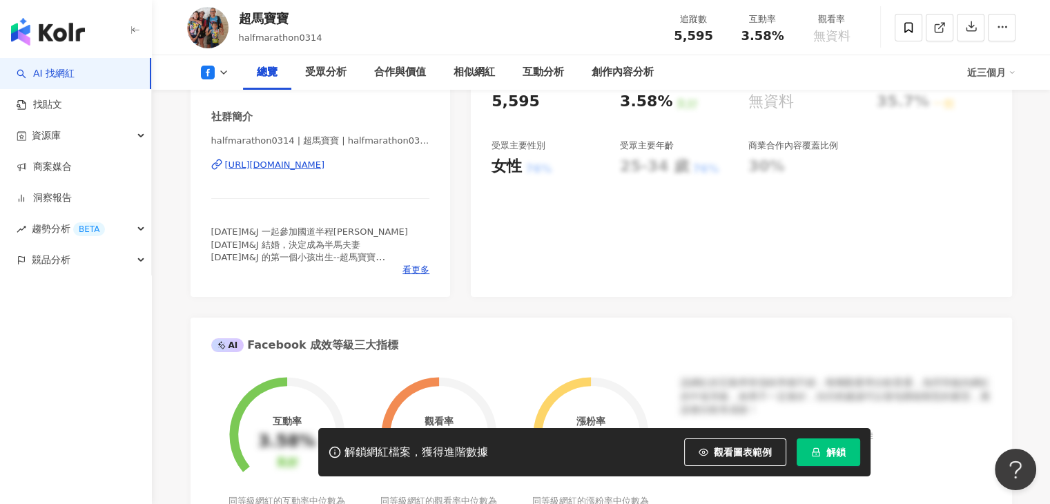
drag, startPoint x: 405, startPoint y: 173, endPoint x: 395, endPoint y: 162, distance: 15.7
click at [420, 267] on span "看更多" at bounding box center [416, 270] width 27 height 12
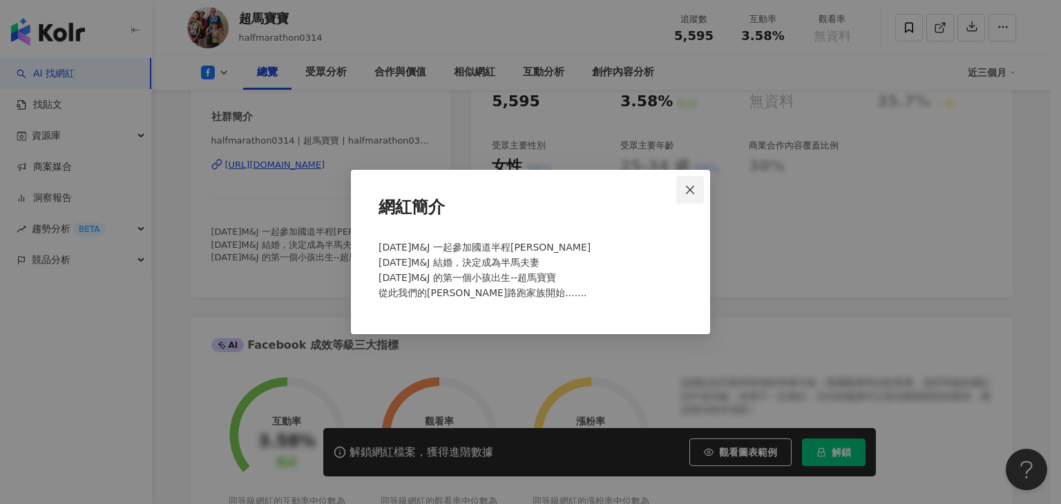
click at [699, 192] on span "Close" at bounding box center [690, 189] width 28 height 11
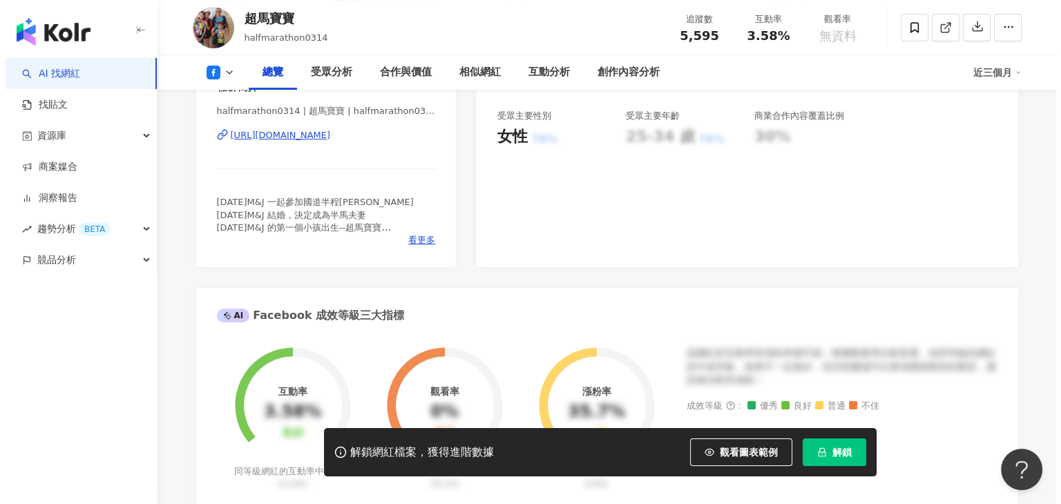
scroll to position [345, 0]
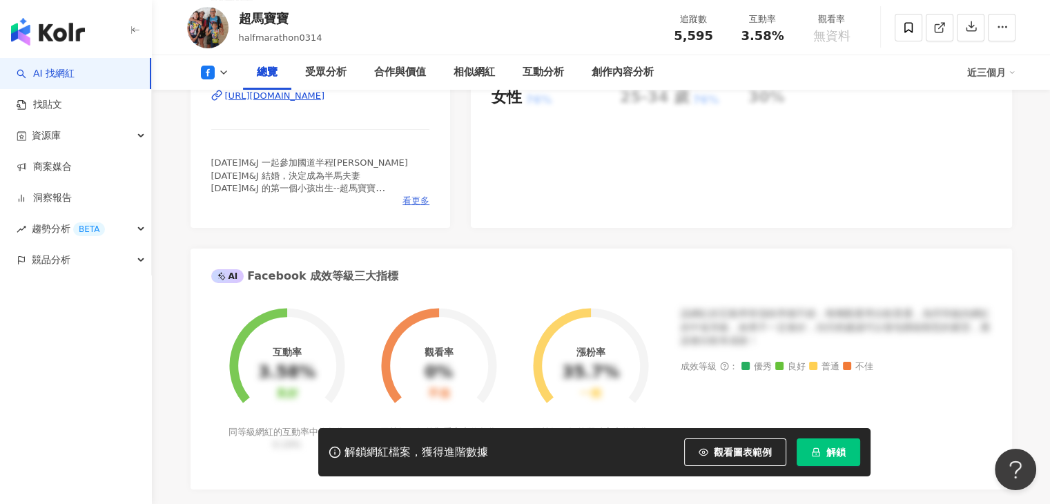
click at [426, 202] on span "看更多" at bounding box center [416, 201] width 27 height 12
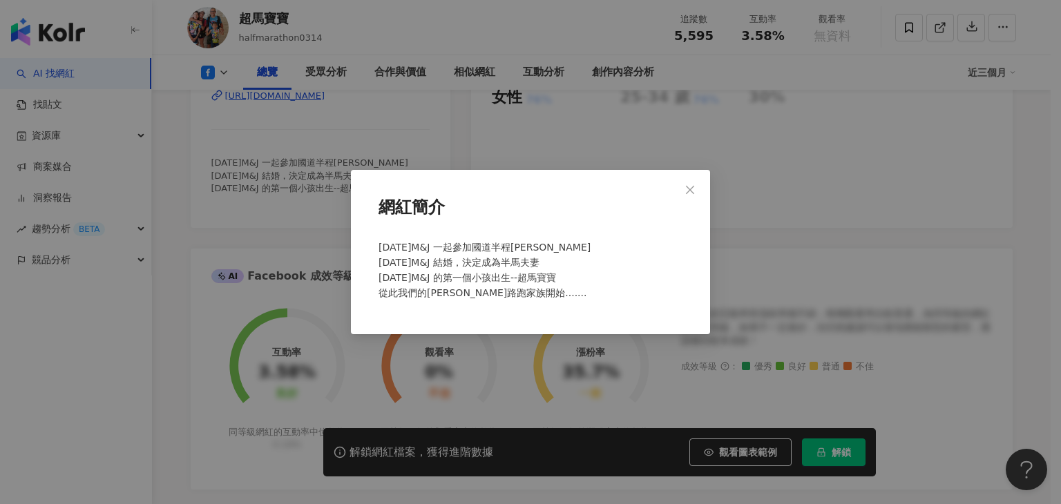
click at [477, 111] on div "網紅簡介 2011年3月20日M&J 一起參加國道半程馬拉松 2011年11月3日M&J 結婚，決定成為半馬夫妻 2013年3月14日M&J 的第一個小孩出生…" at bounding box center [530, 252] width 1061 height 504
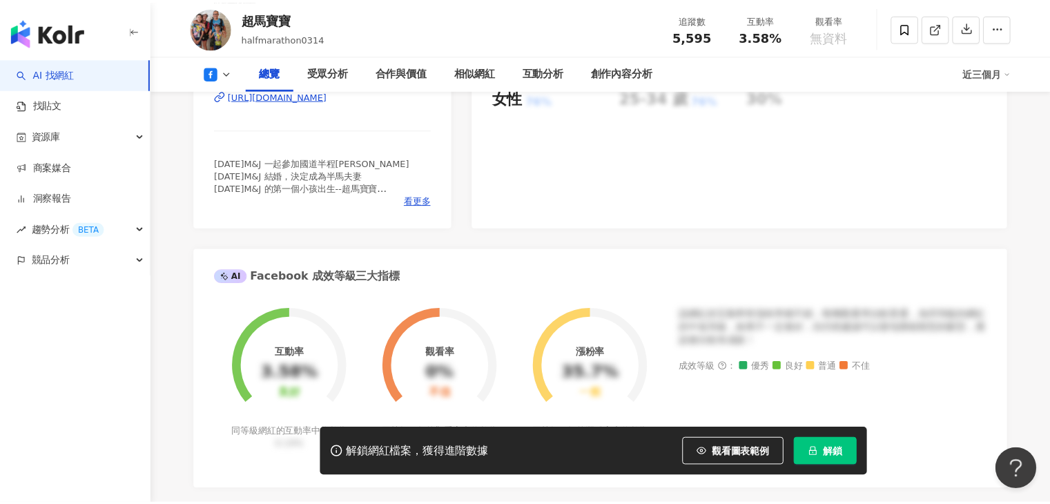
scroll to position [207, 0]
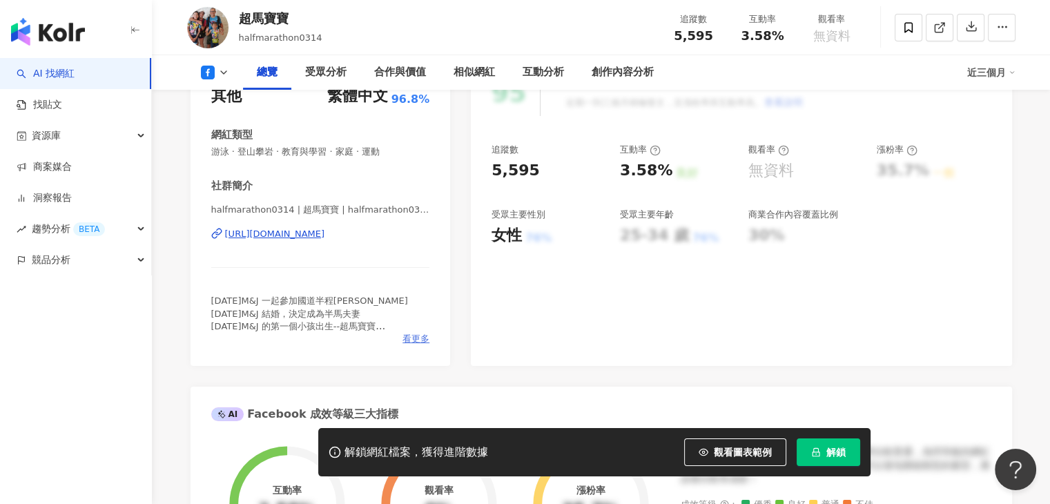
click at [409, 334] on span "看更多" at bounding box center [416, 339] width 27 height 12
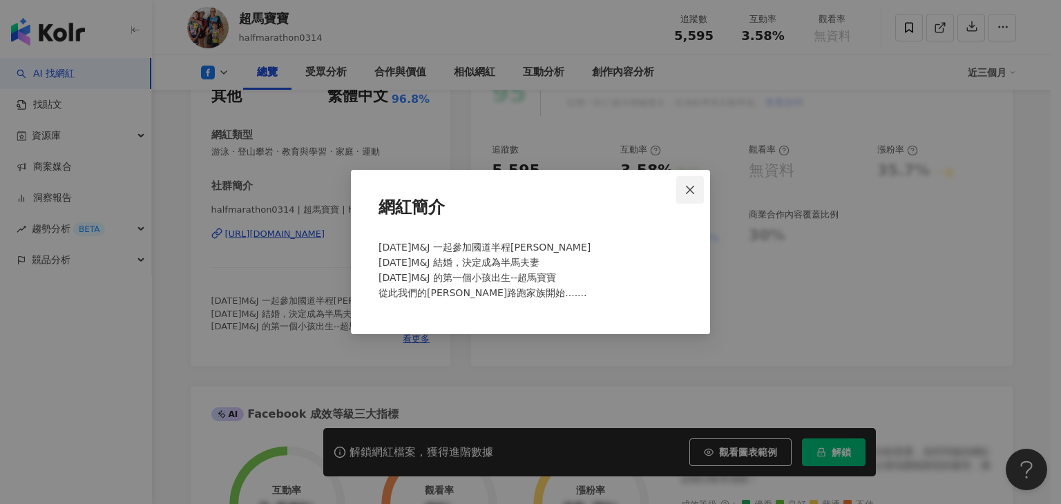
click at [691, 191] on icon "close" at bounding box center [689, 189] width 11 height 11
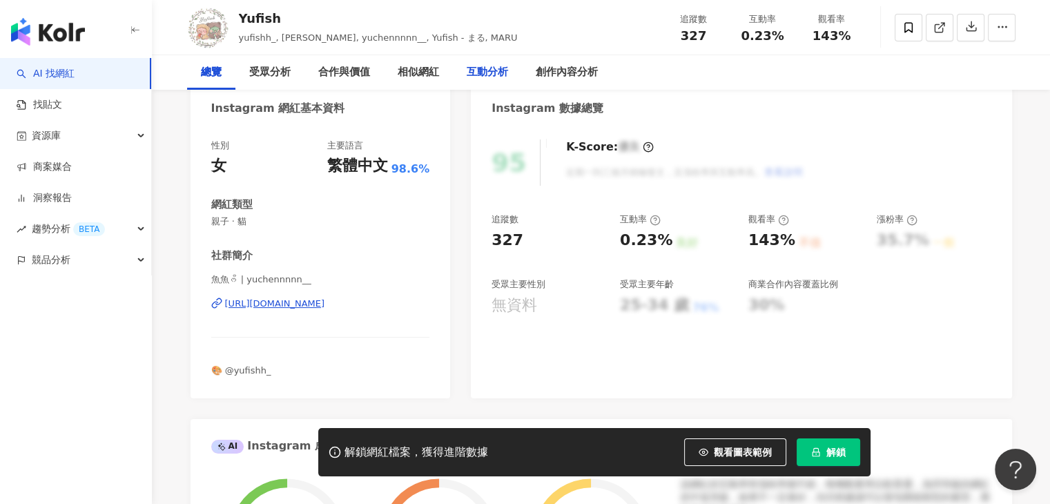
scroll to position [138, 0]
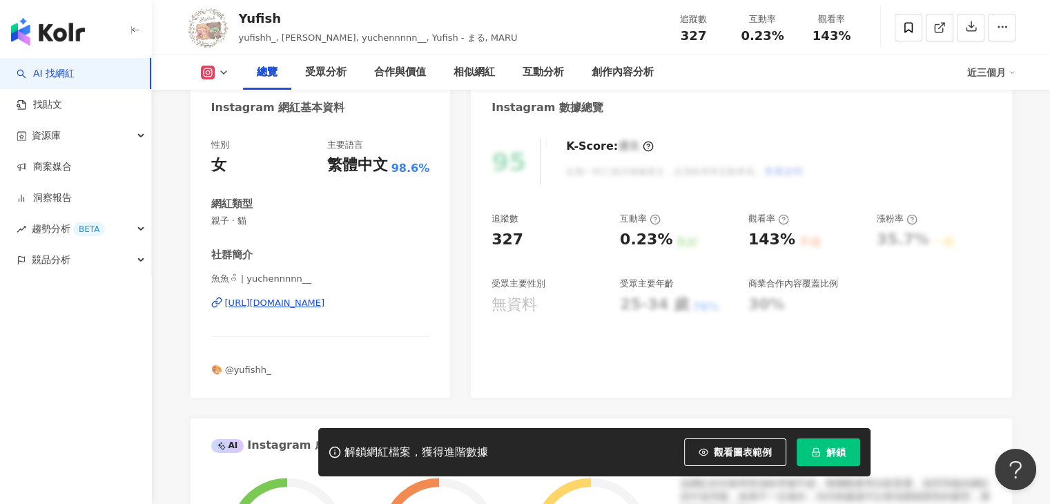
click at [227, 70] on icon at bounding box center [223, 72] width 11 height 11
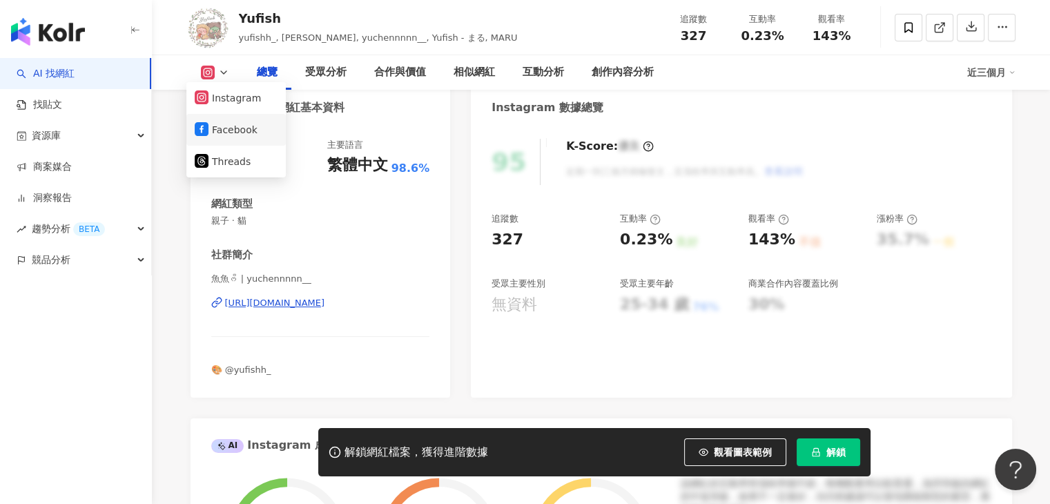
drag, startPoint x: 224, startPoint y: 126, endPoint x: 216, endPoint y: 126, distance: 7.6
click at [216, 126] on button "Facebook" at bounding box center [236, 129] width 83 height 19
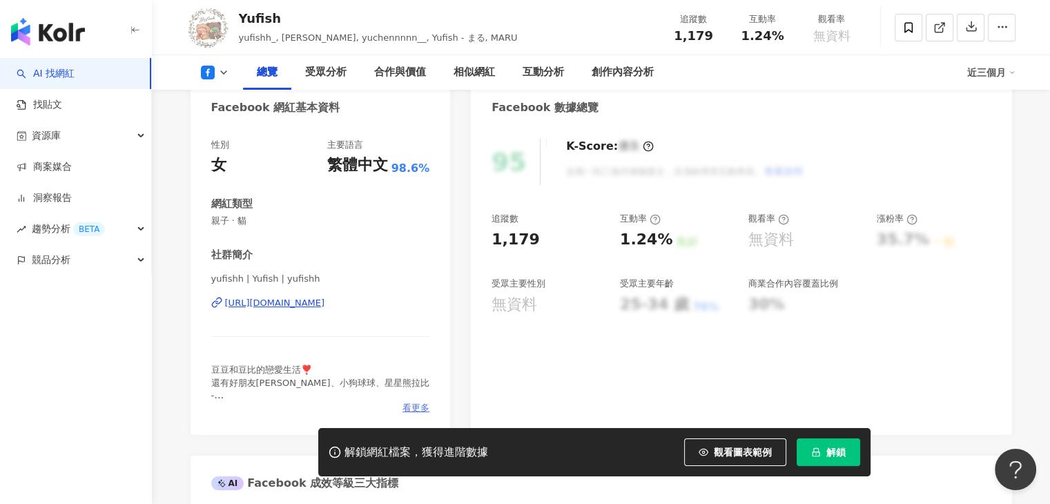
click at [403, 406] on span "看更多" at bounding box center [416, 408] width 27 height 12
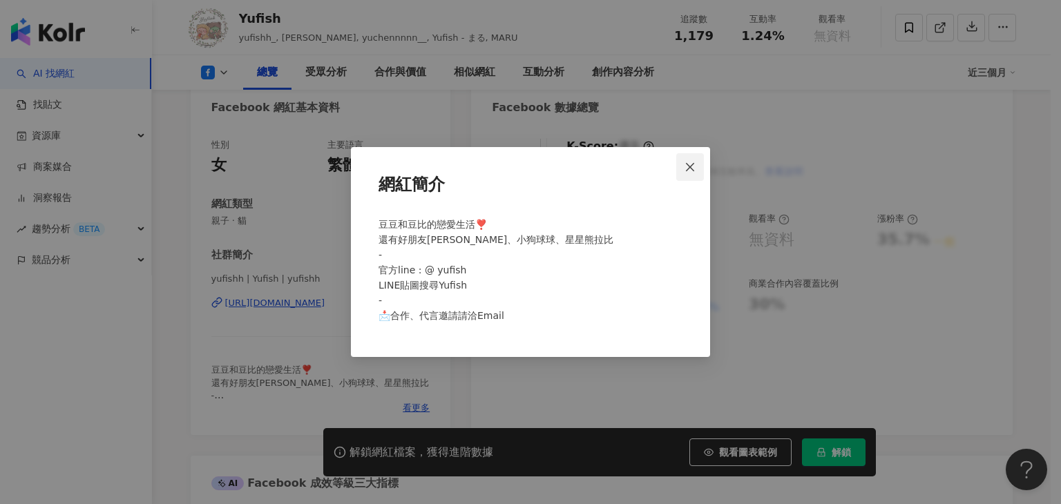
click at [685, 165] on icon "close" at bounding box center [689, 167] width 11 height 11
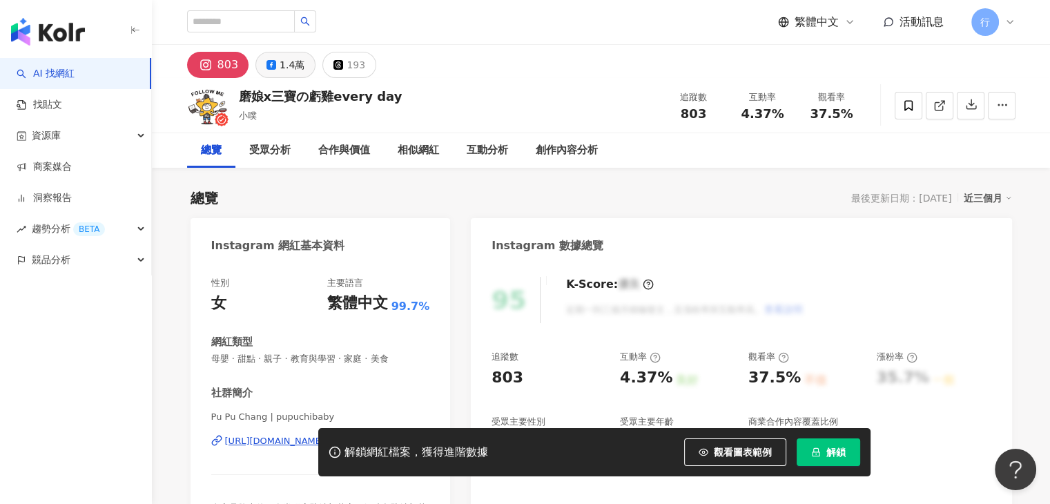
click at [273, 71] on button "1.4萬" at bounding box center [286, 65] width 60 height 26
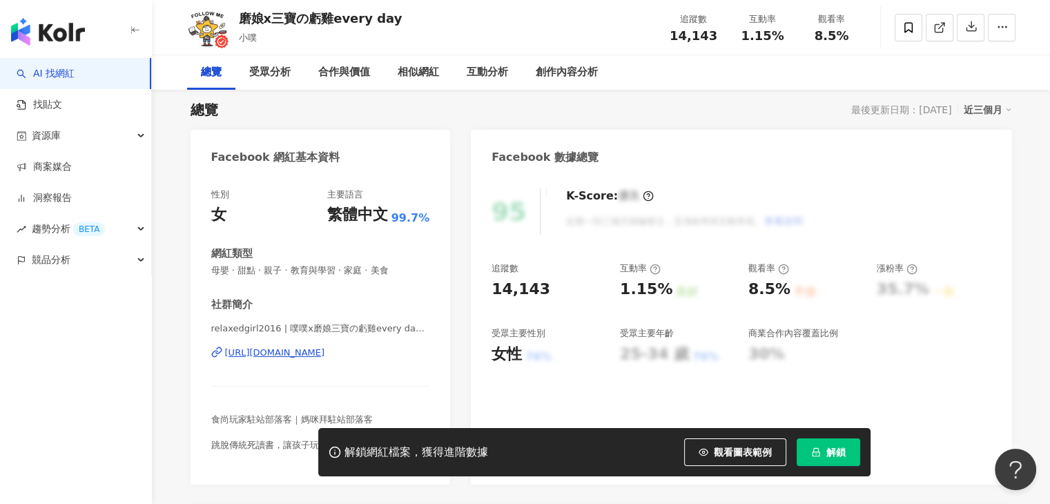
scroll to position [138, 0]
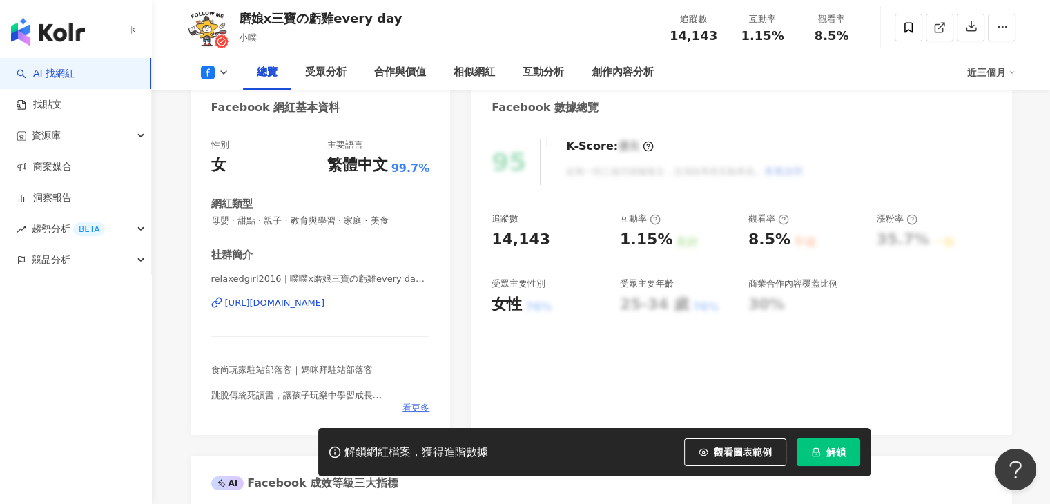
click at [404, 407] on span "看更多" at bounding box center [416, 408] width 27 height 12
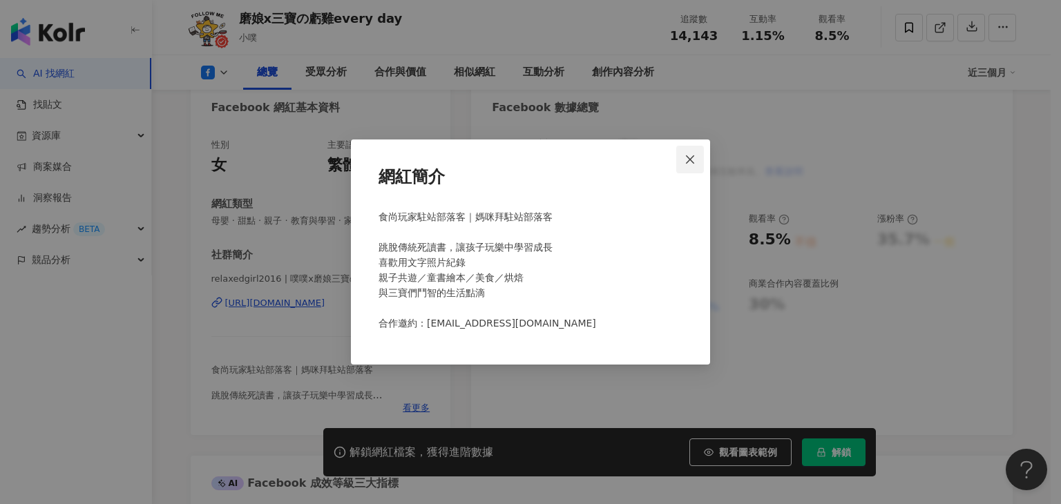
click at [700, 161] on span "Close" at bounding box center [690, 159] width 28 height 11
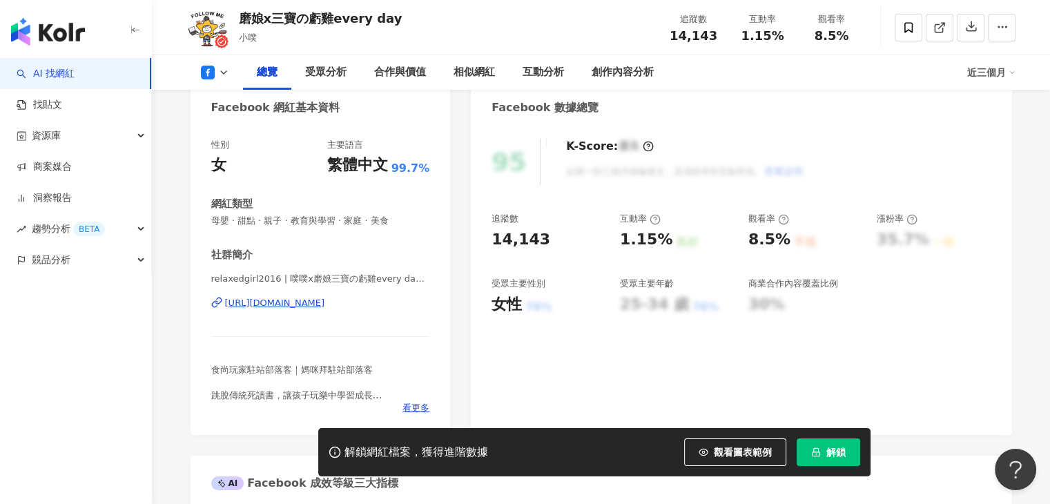
click at [220, 72] on icon at bounding box center [223, 72] width 11 height 11
click at [229, 97] on button "Instagram" at bounding box center [236, 97] width 83 height 19
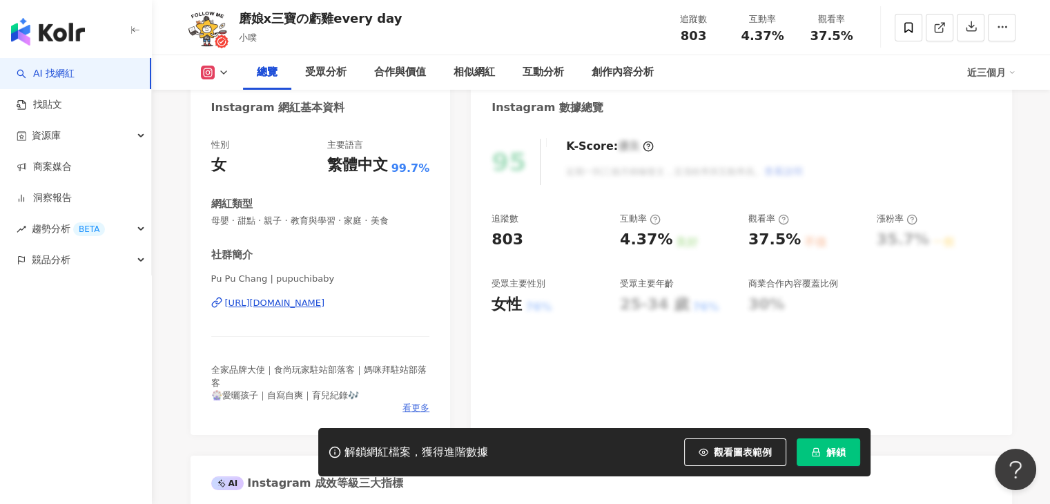
click at [420, 407] on span "看更多" at bounding box center [416, 408] width 27 height 12
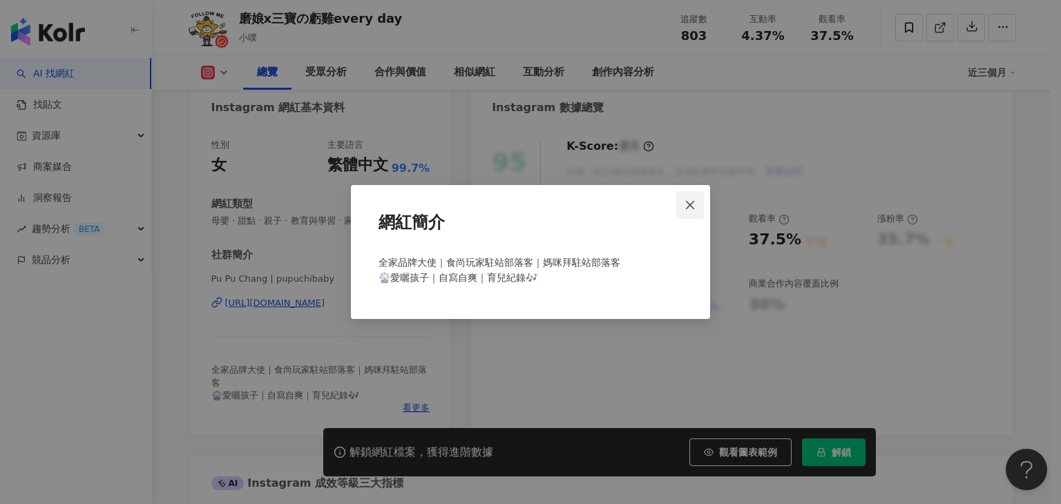
click at [692, 208] on icon "close" at bounding box center [689, 205] width 11 height 11
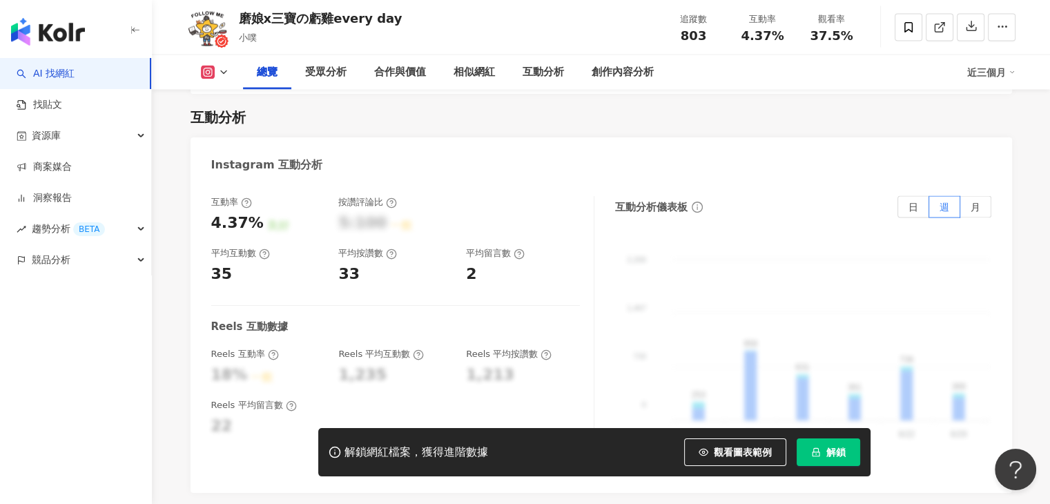
scroll to position [882, 0]
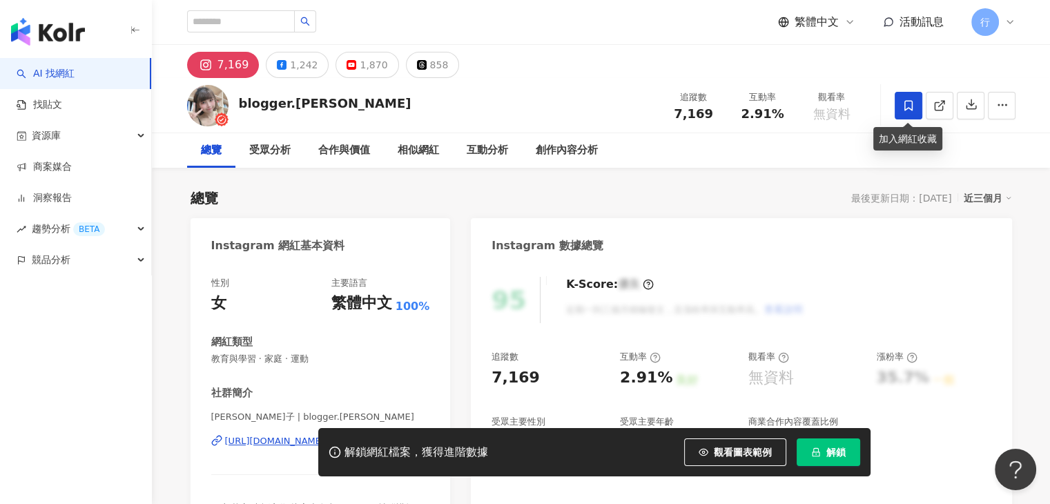
click at [917, 108] on span at bounding box center [909, 106] width 28 height 28
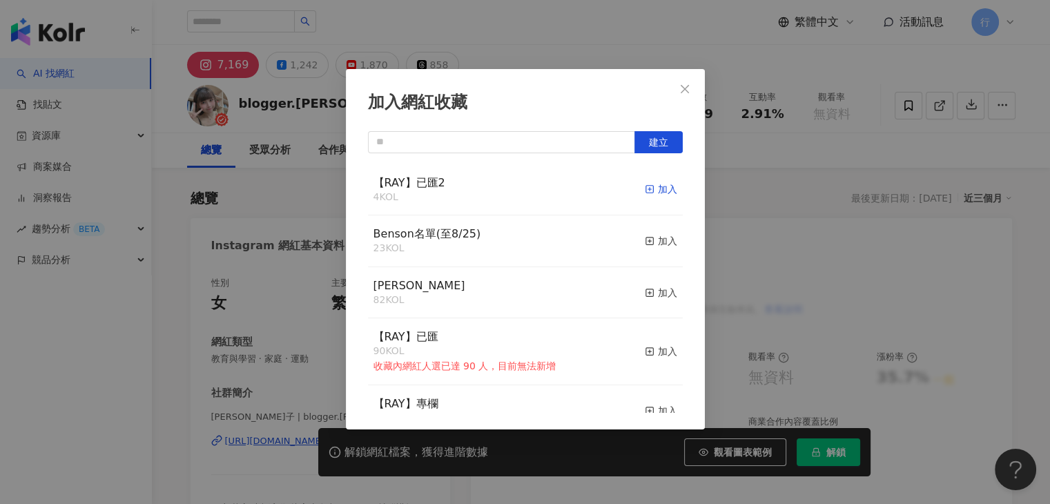
click at [660, 189] on div "加入" at bounding box center [661, 189] width 32 height 15
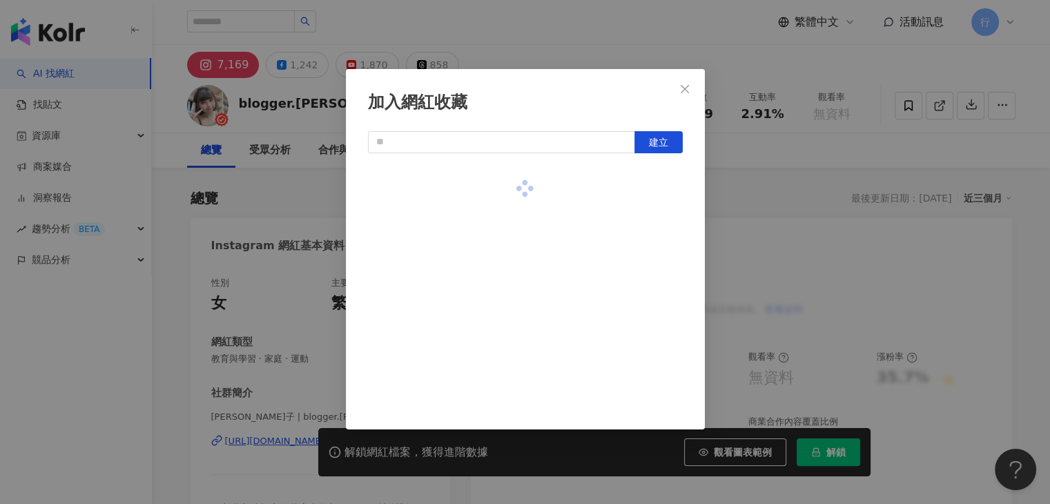
click at [675, 23] on div "加入網紅收藏 建立" at bounding box center [525, 252] width 1050 height 504
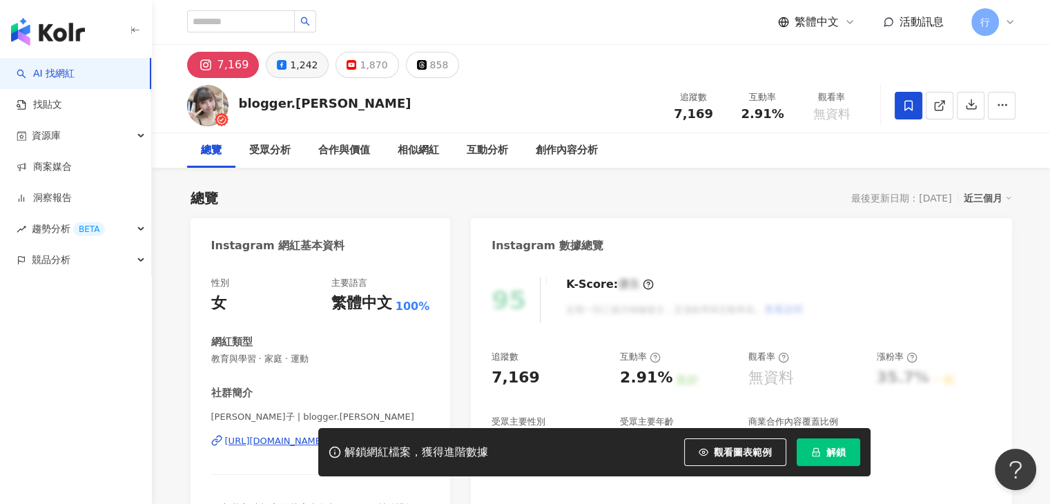
click at [306, 67] on div "1,242" at bounding box center [304, 64] width 28 height 19
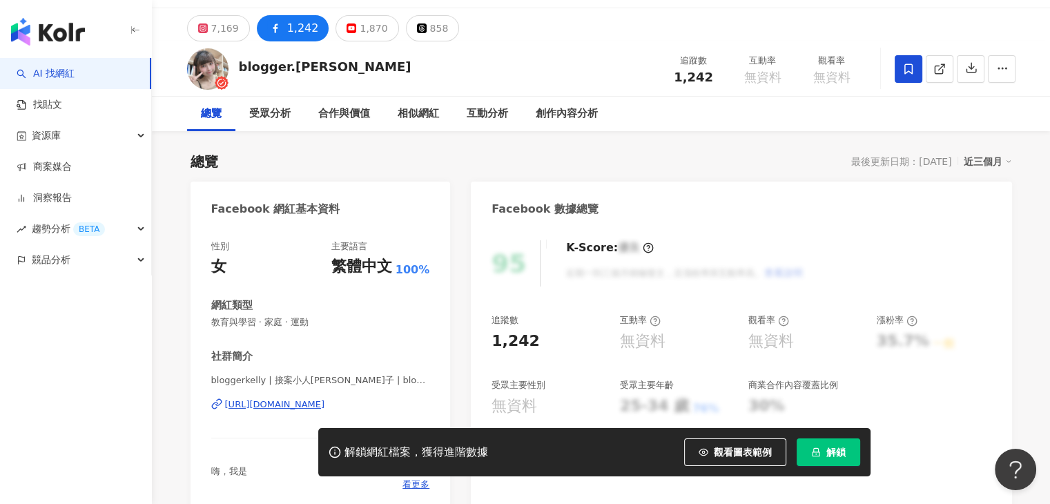
scroll to position [69, 0]
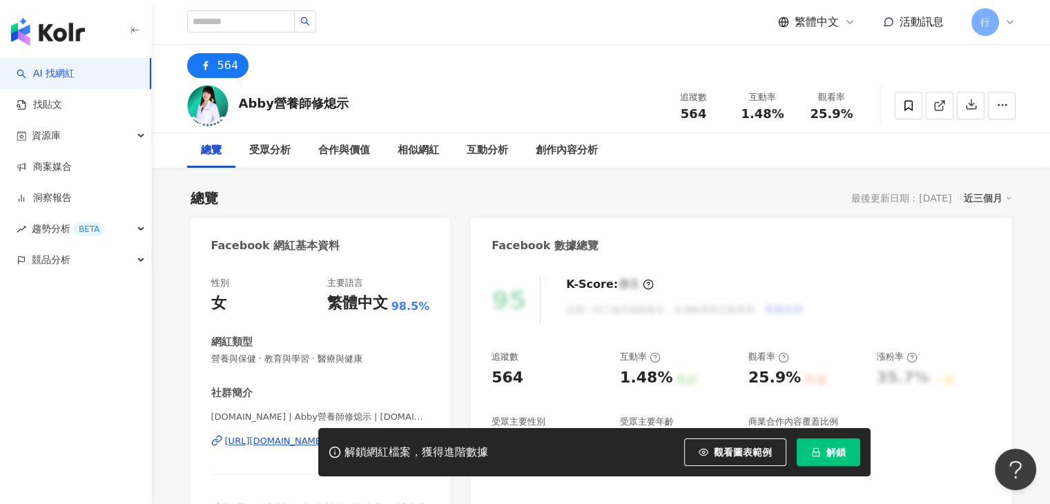
scroll to position [207, 0]
